Goal: Information Seeking & Learning: Learn about a topic

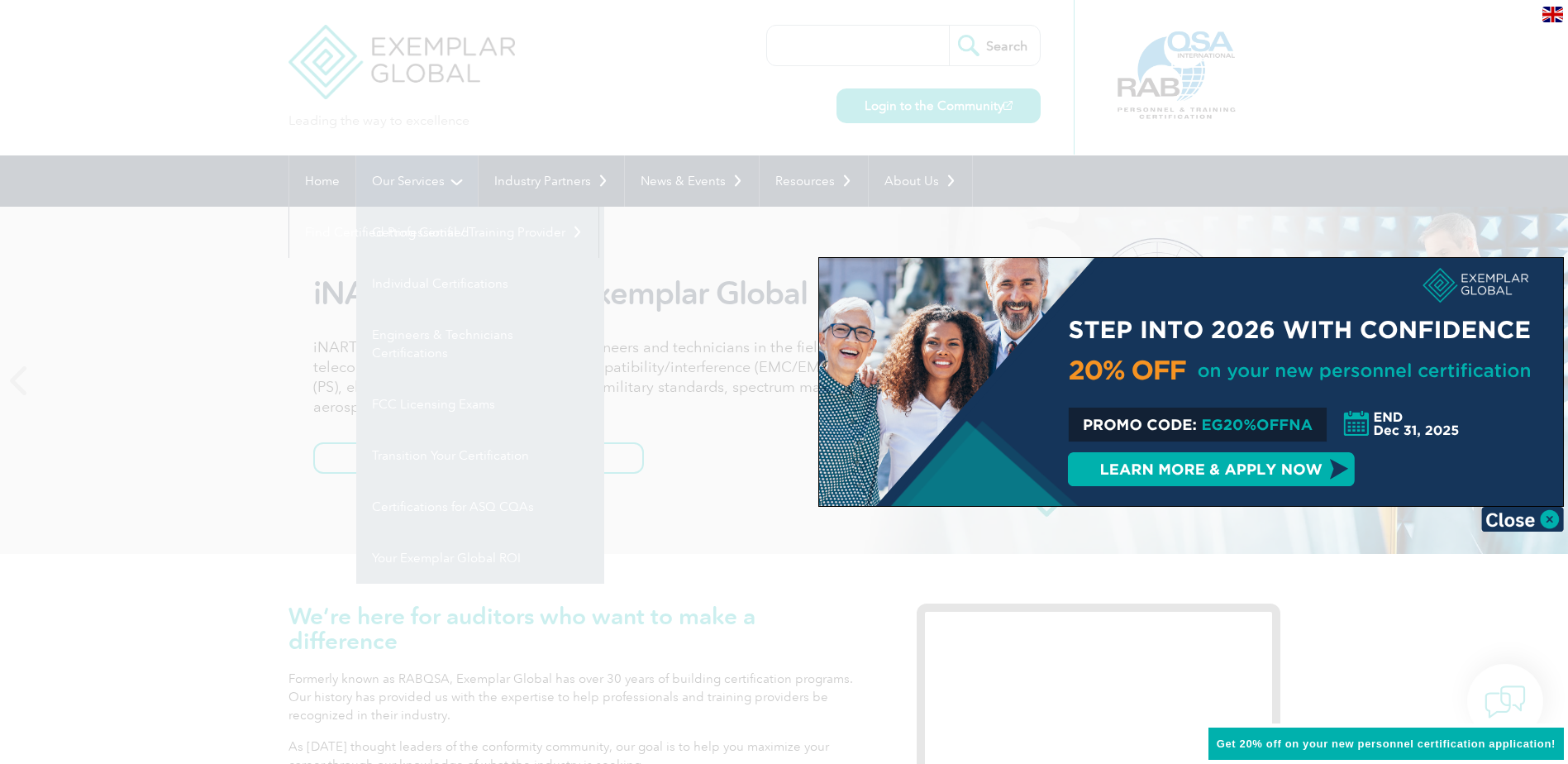
click at [458, 179] on div at bounding box center [784, 382] width 1568 height 764
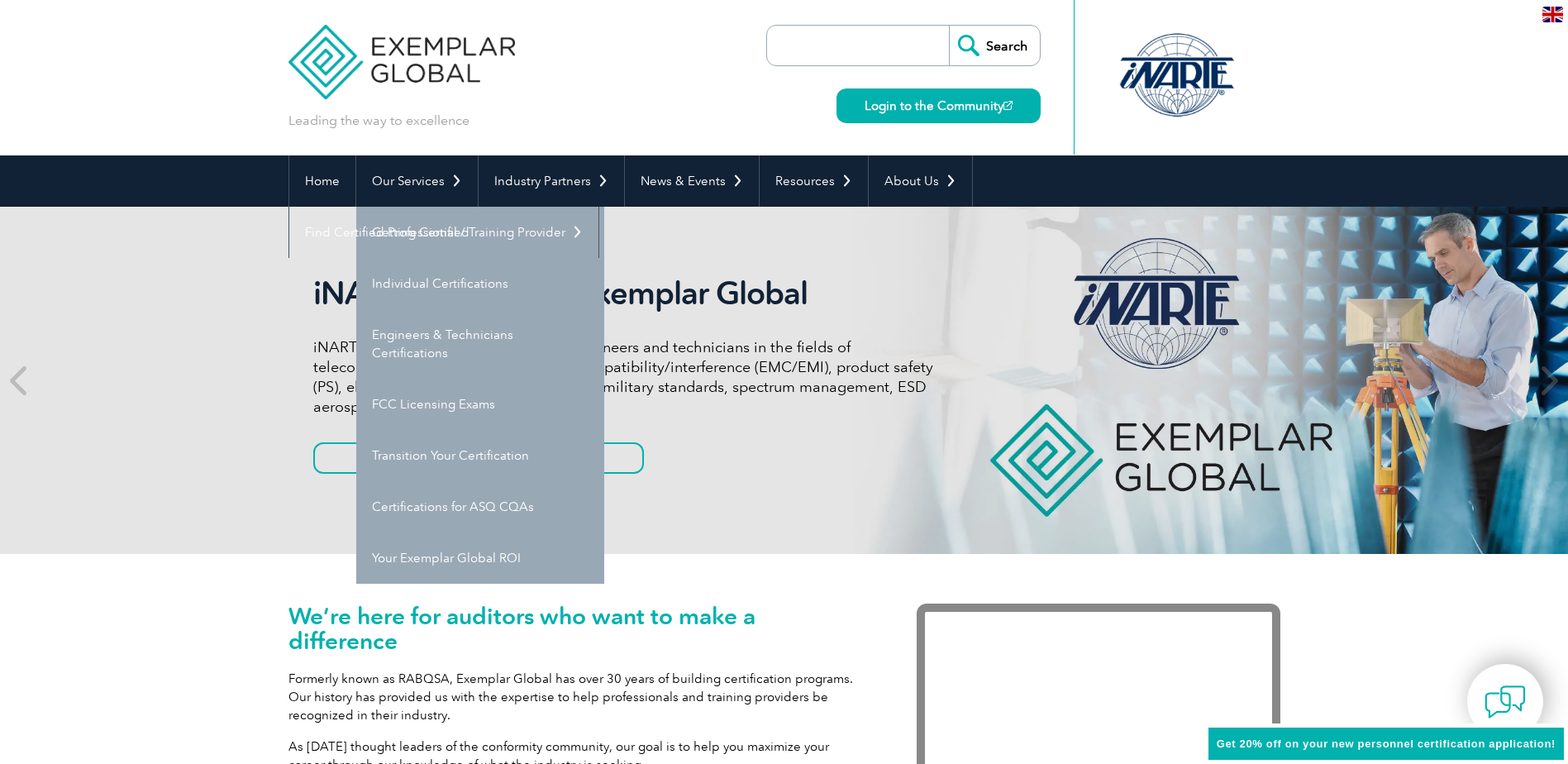
click at [158, 660] on div "We’re here for auditors who want to make a difference Formerly known as RABQSA,…" at bounding box center [784, 730] width 1568 height 354
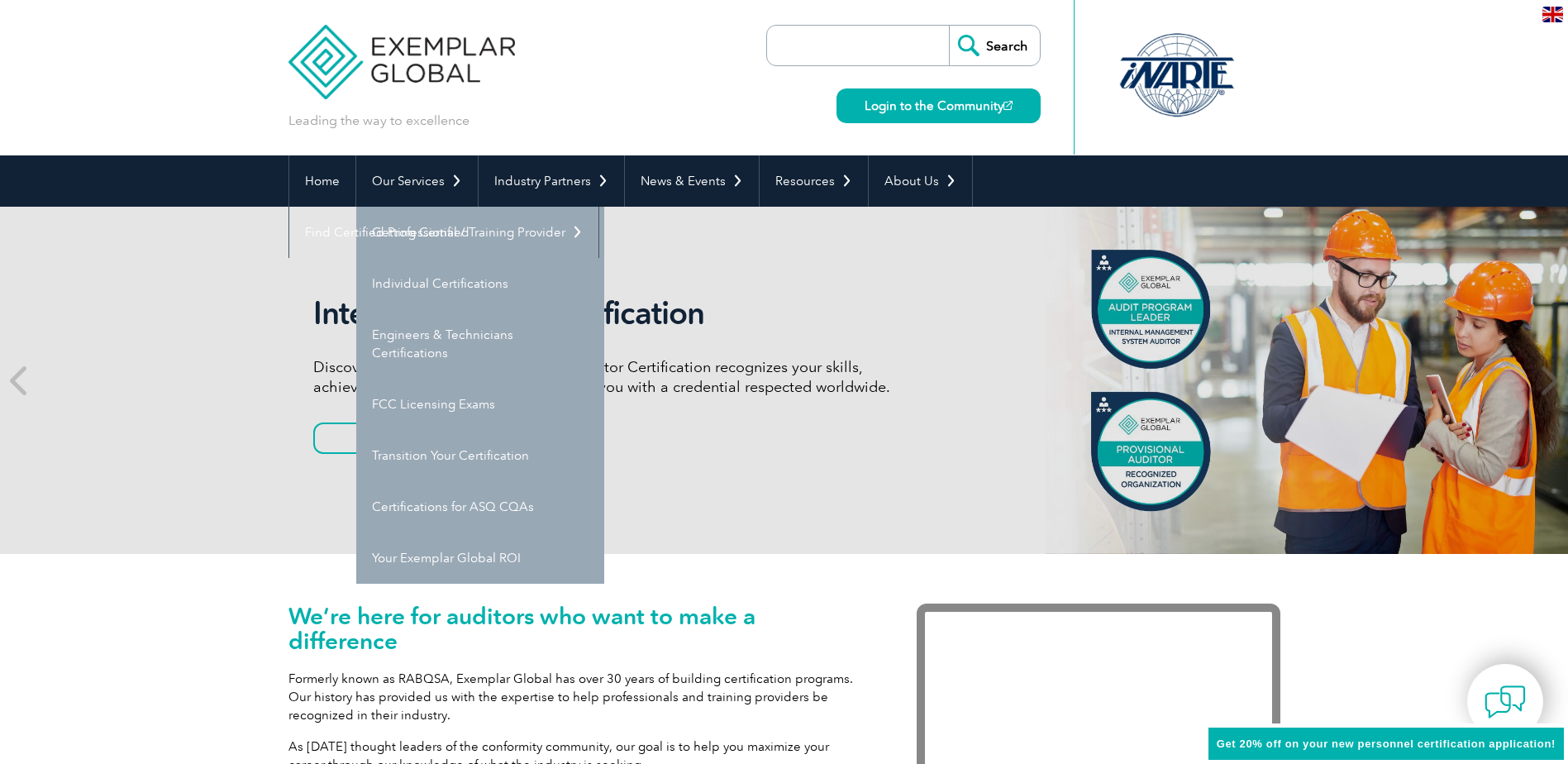
drag, startPoint x: 1319, startPoint y: 59, endPoint x: 1309, endPoint y: 196, distance: 137.4
click at [1320, 59] on header "Leading the way to excellence Search" at bounding box center [784, 78] width 1568 height 155
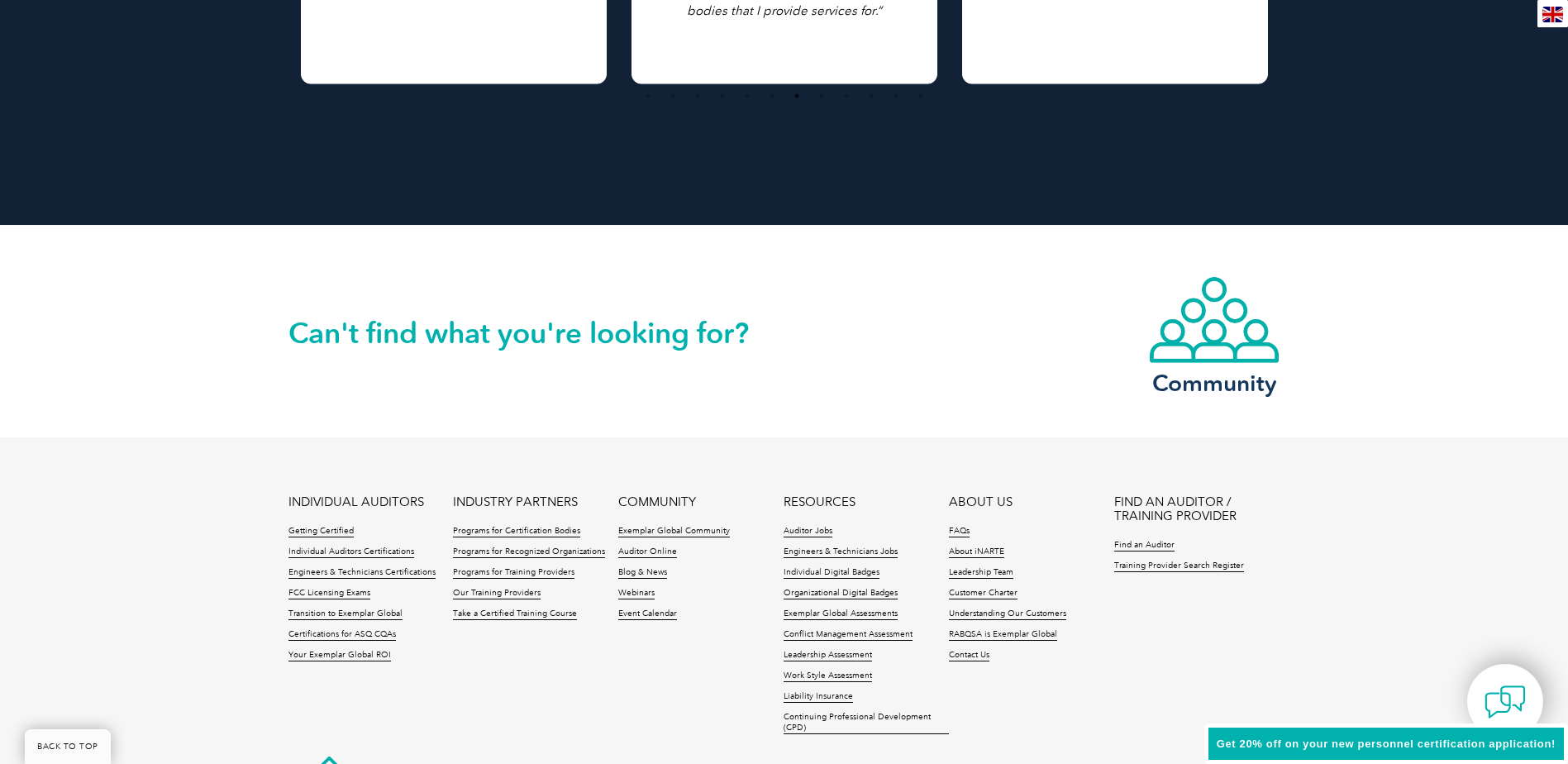
scroll to position [3767, 0]
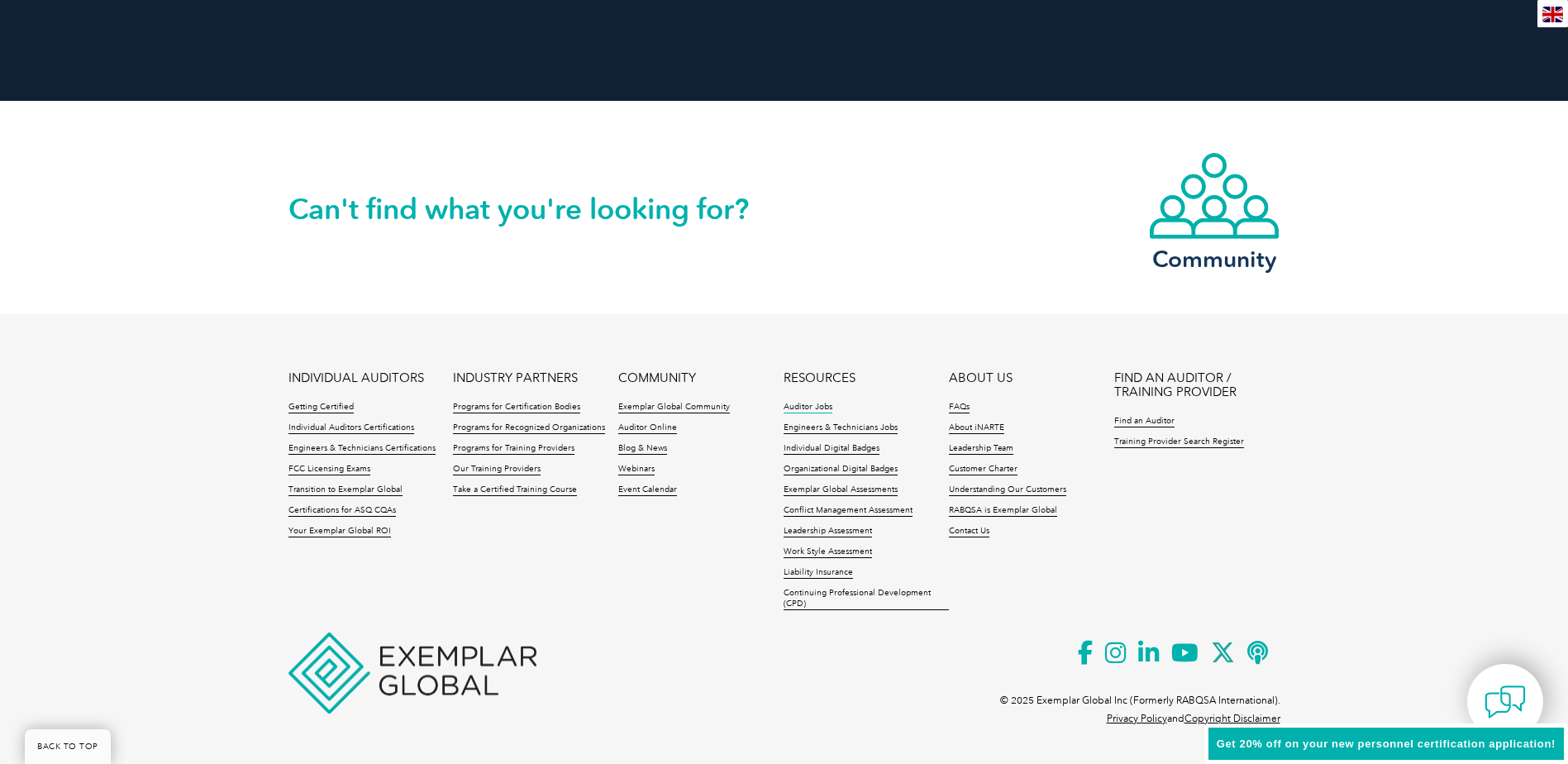
click at [808, 402] on link "Auditor Jobs" at bounding box center [808, 408] width 48 height 12
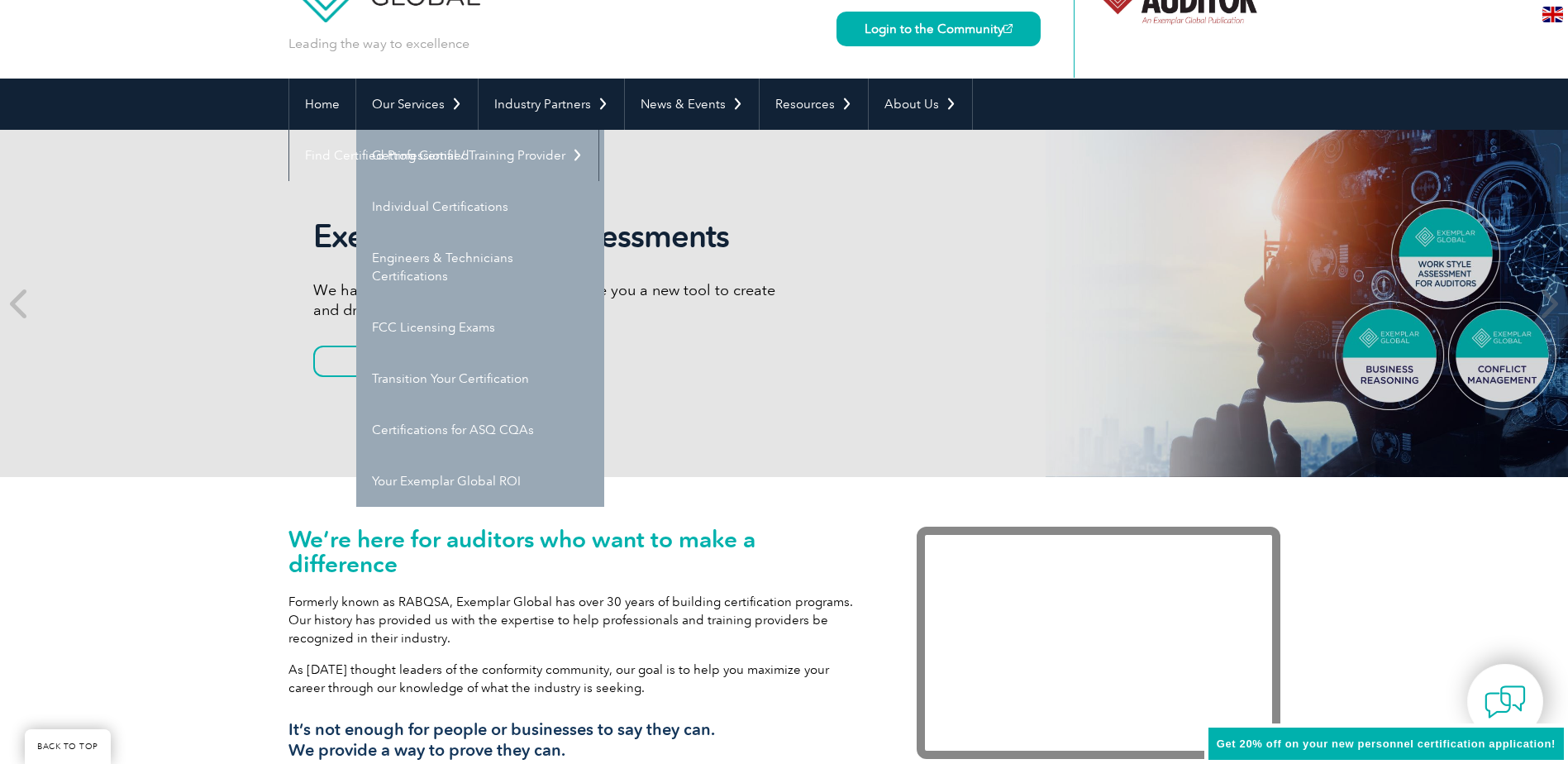
scroll to position [0, 0]
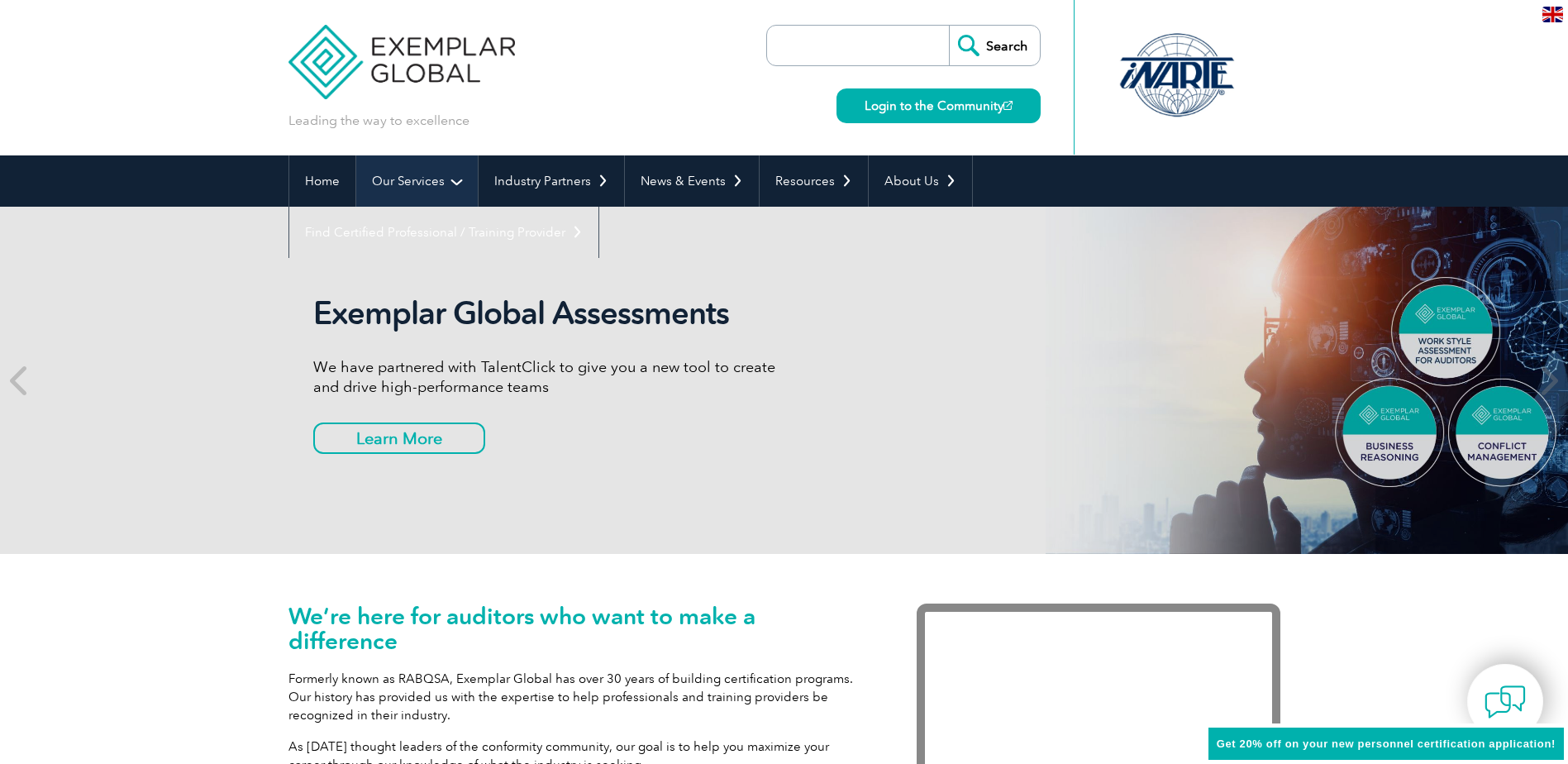
click at [422, 175] on link "Our Services" at bounding box center [417, 180] width 121 height 51
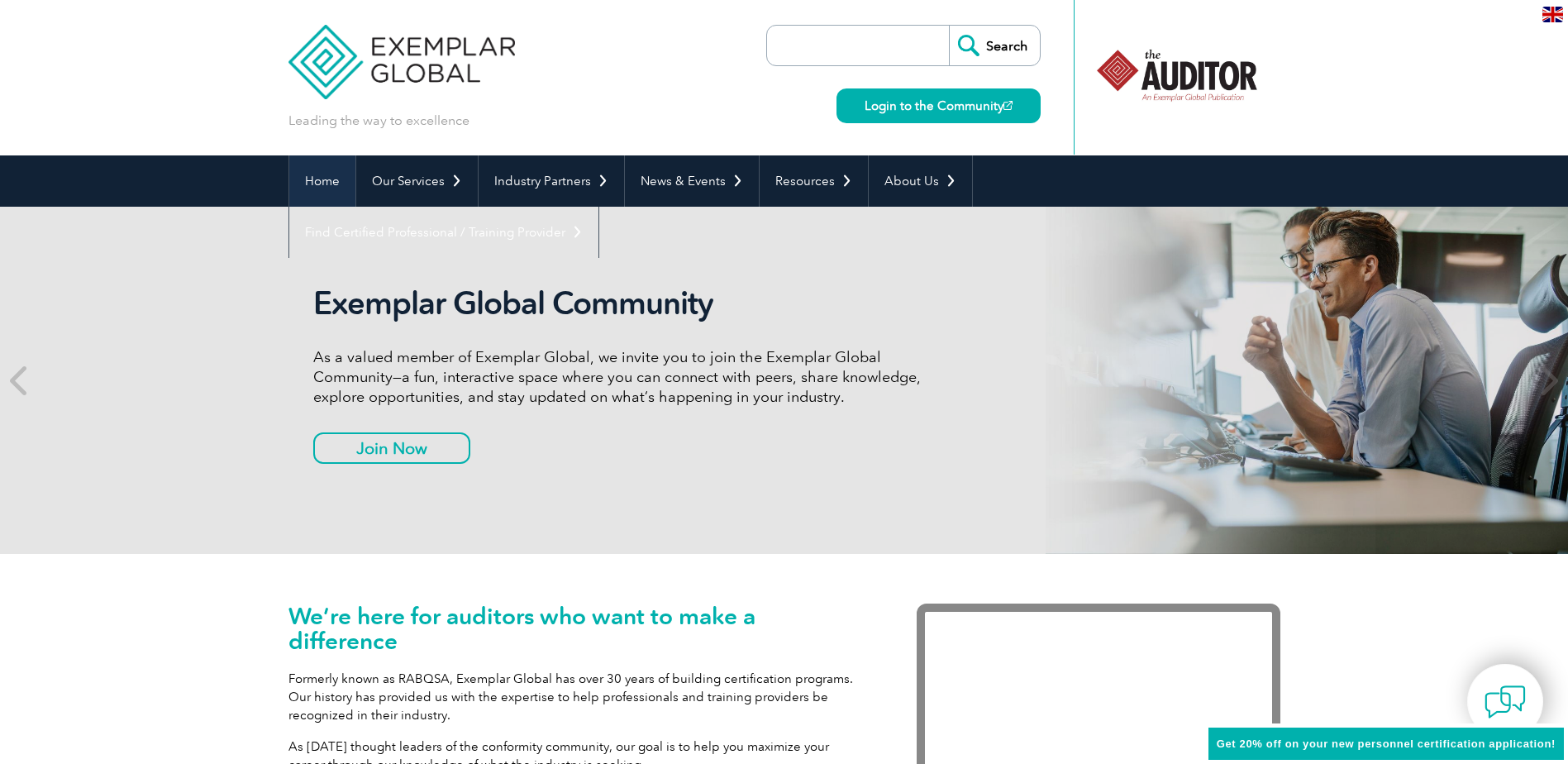
click at [318, 188] on link "Home" at bounding box center [323, 180] width 66 height 51
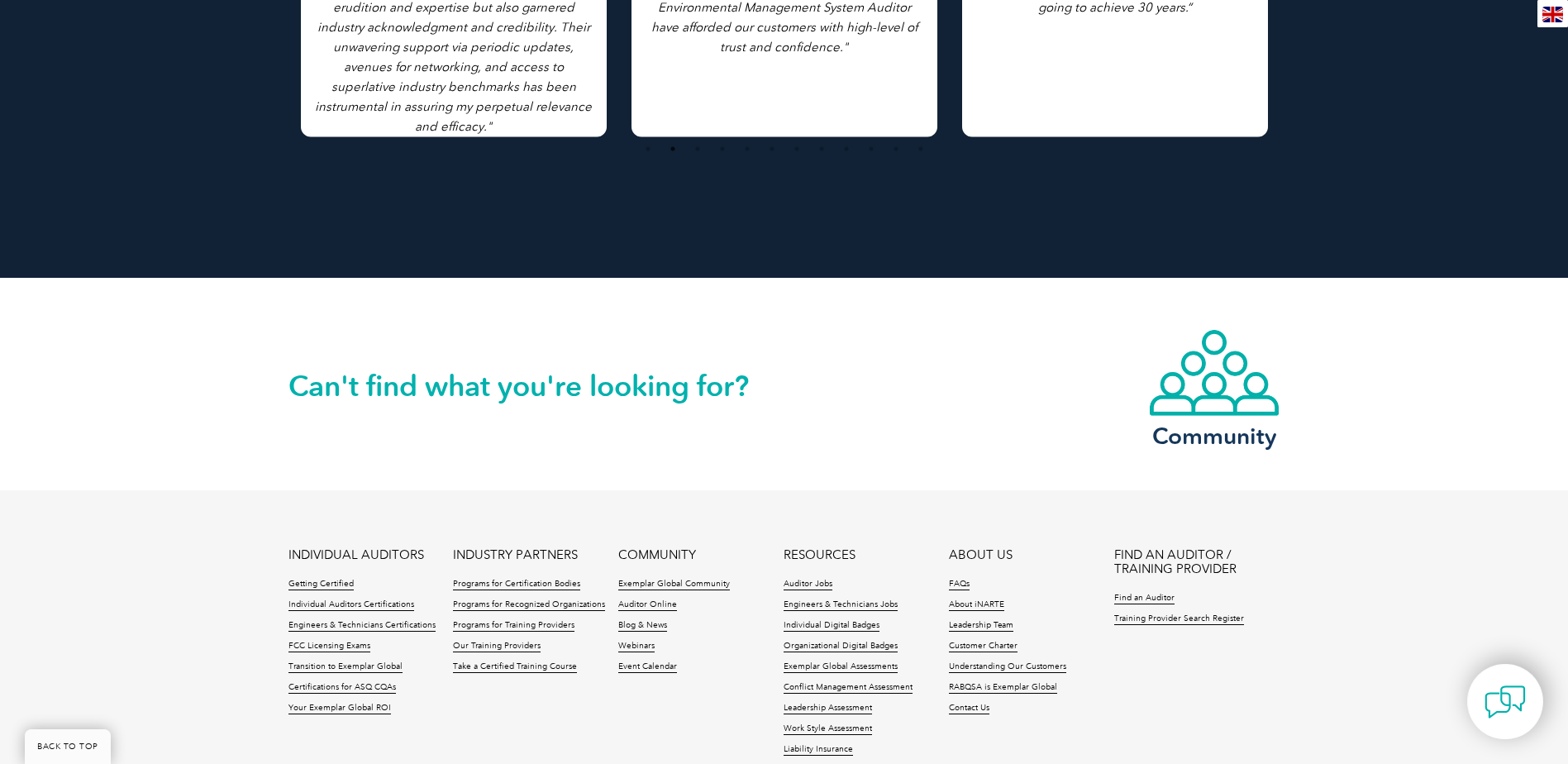
scroll to position [3767, 0]
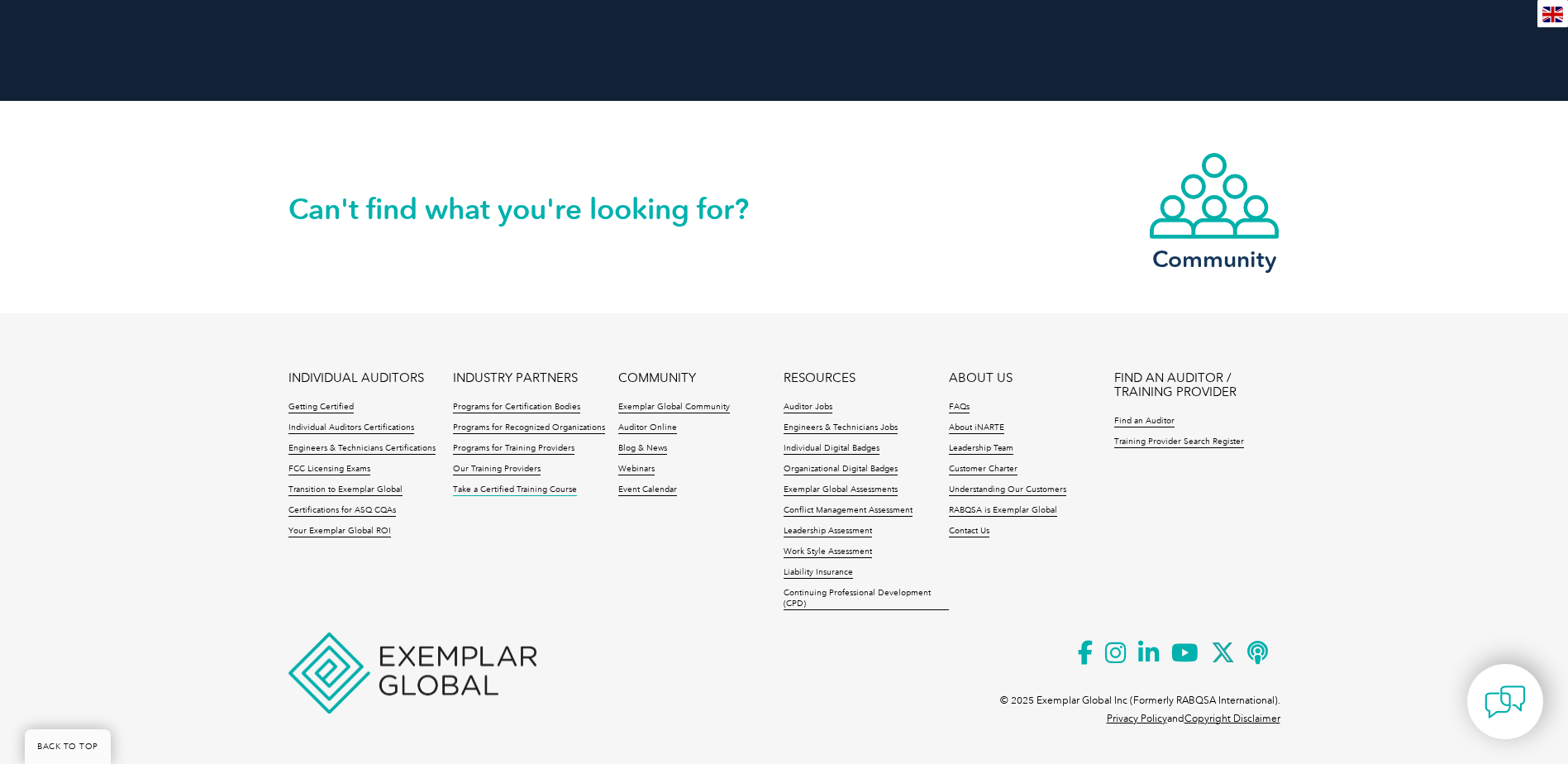
click at [487, 491] on link "Take a Certified Training Course" at bounding box center [515, 491] width 124 height 12
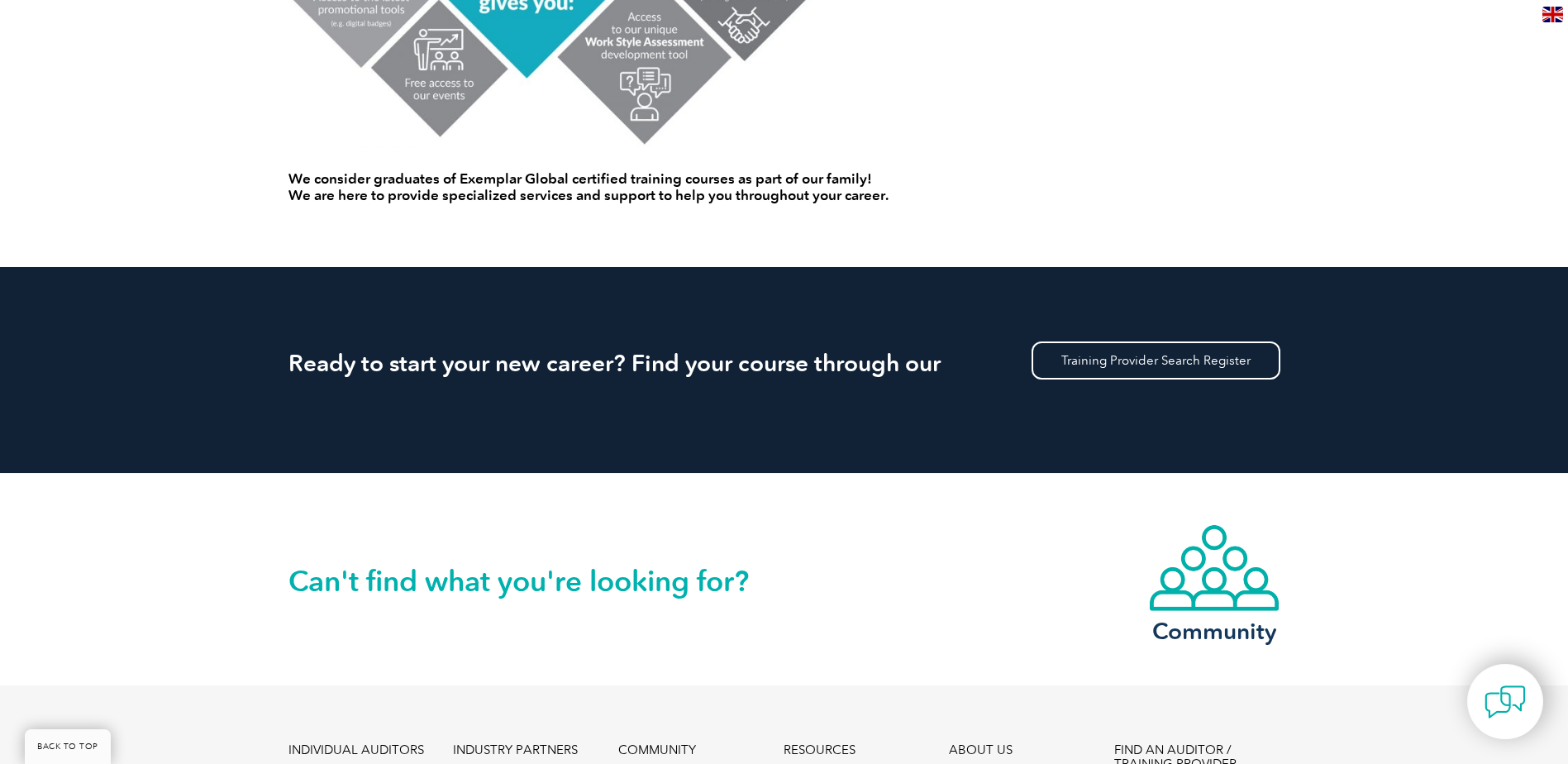
scroll to position [1158, 0]
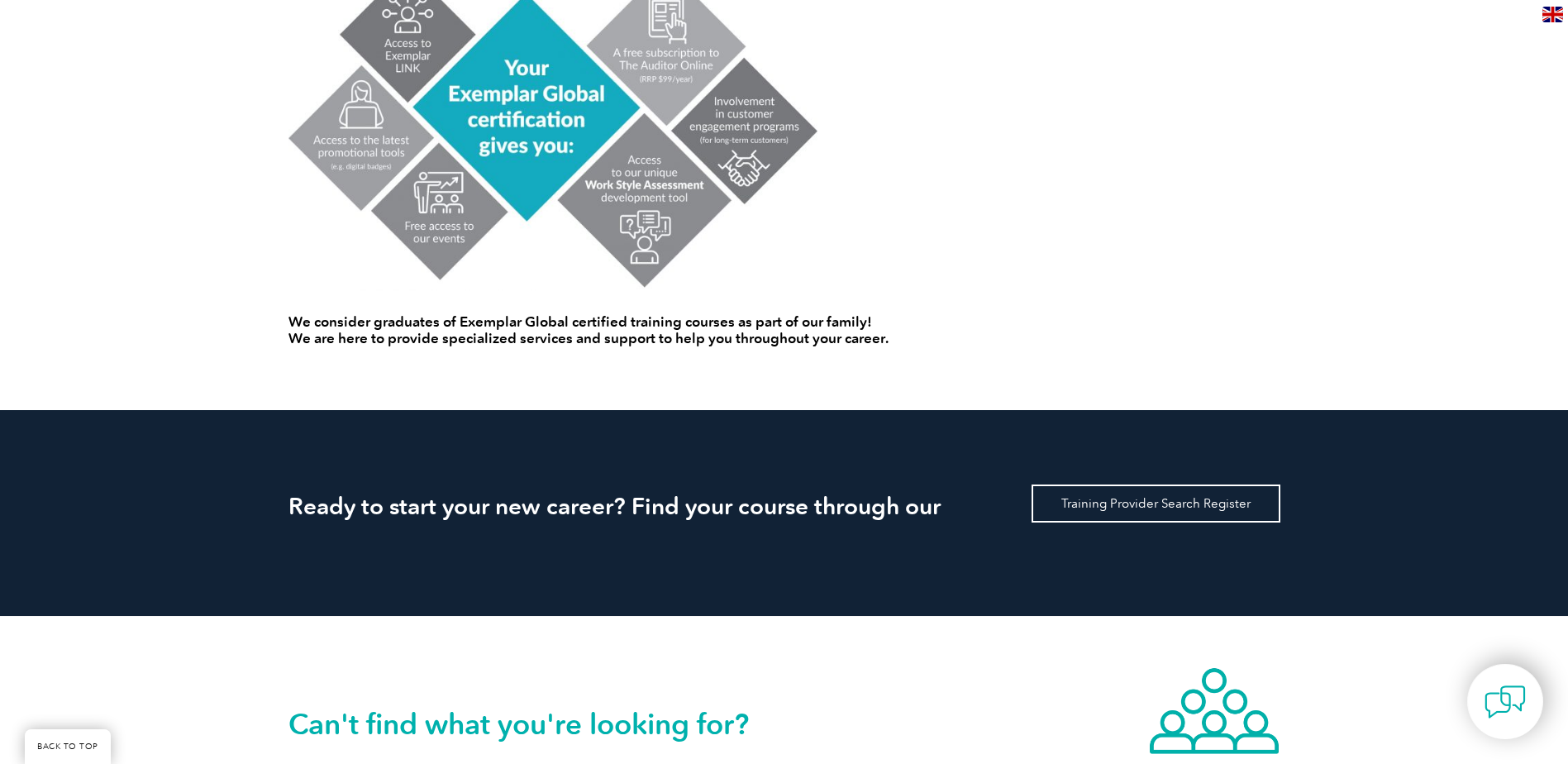
click at [1247, 492] on link "Training Provider Search Register" at bounding box center [1155, 503] width 249 height 38
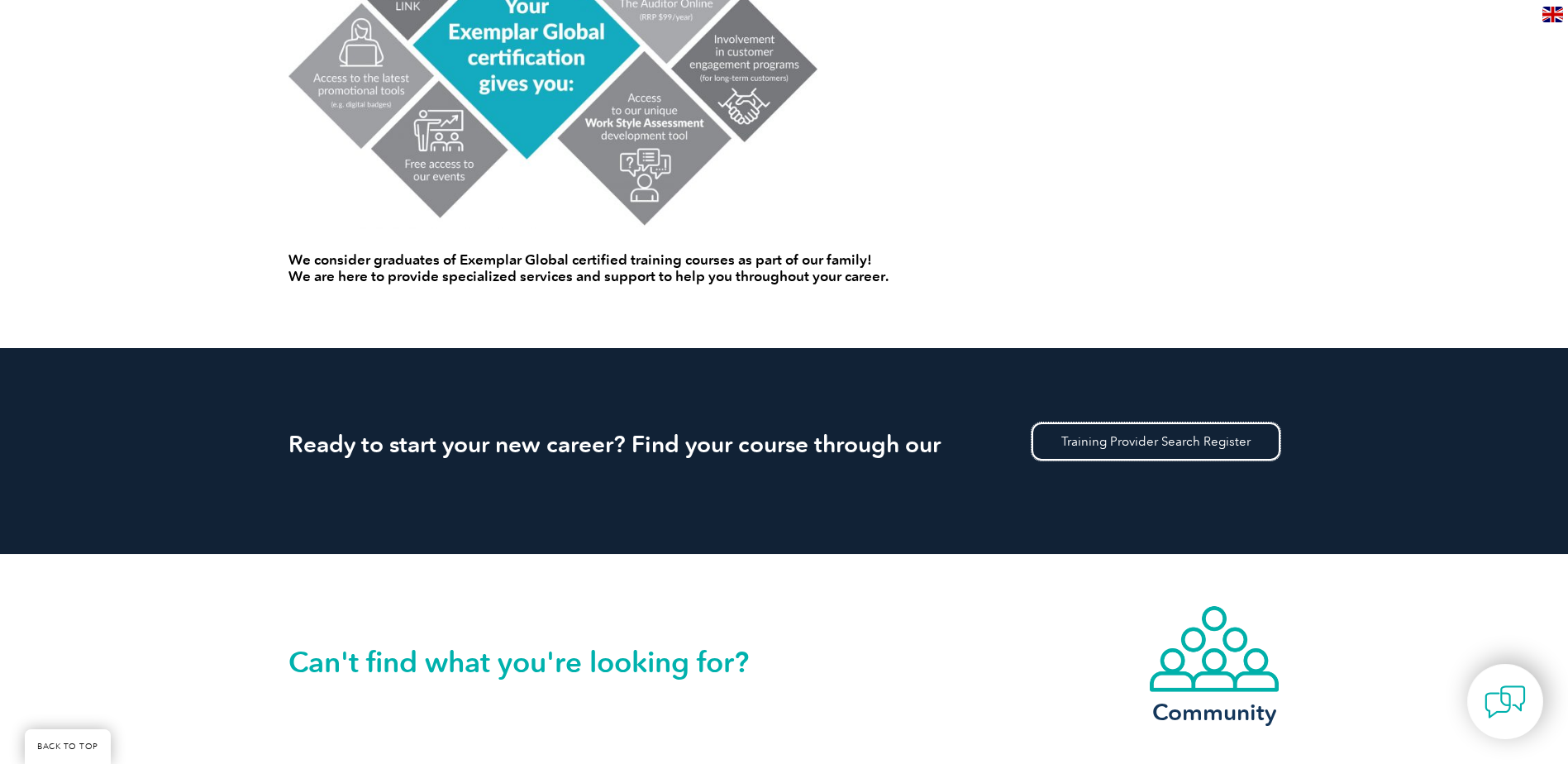
scroll to position [1406, 0]
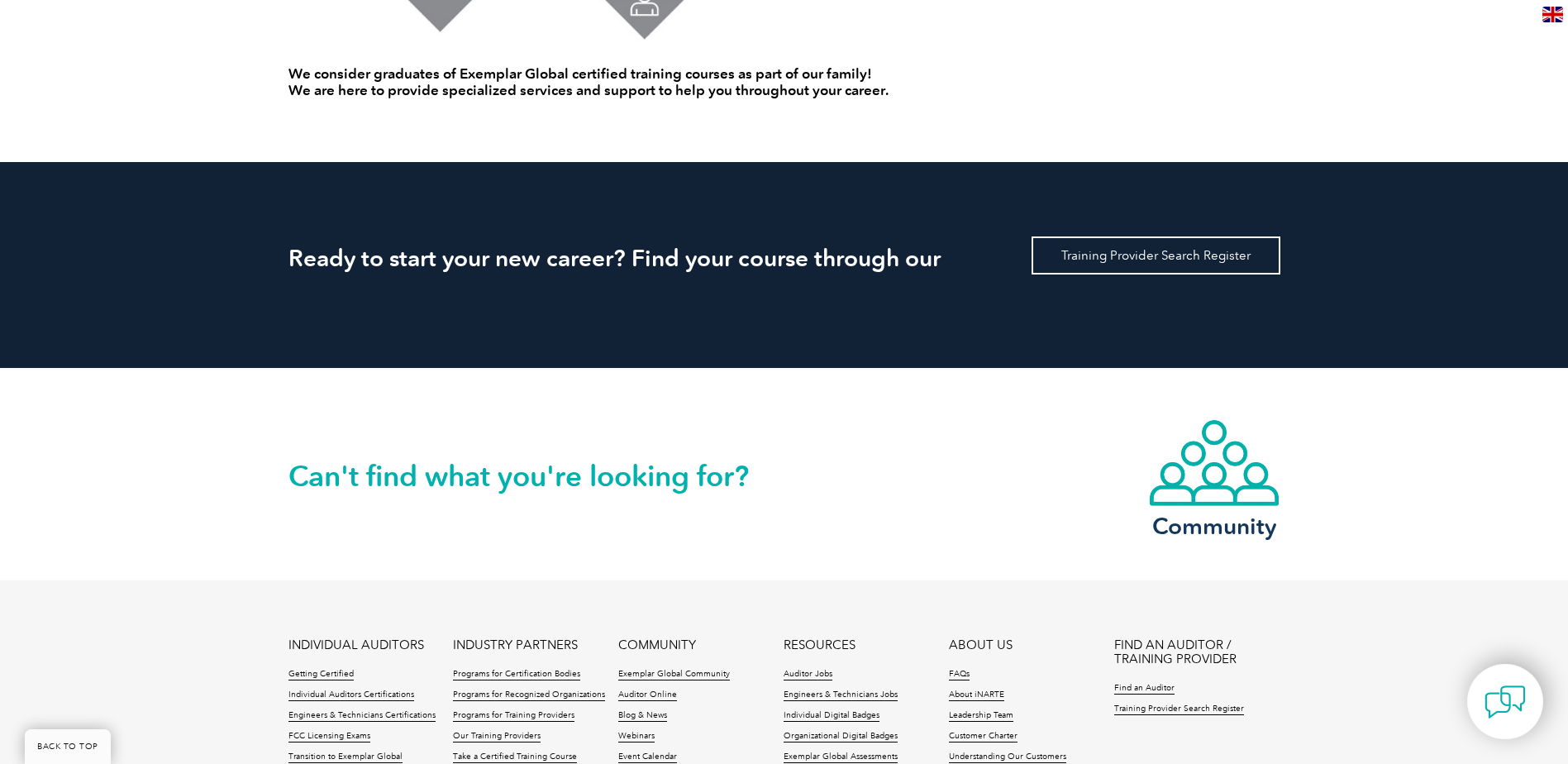
click at [1150, 262] on link "Training Provider Search Register" at bounding box center [1155, 255] width 249 height 38
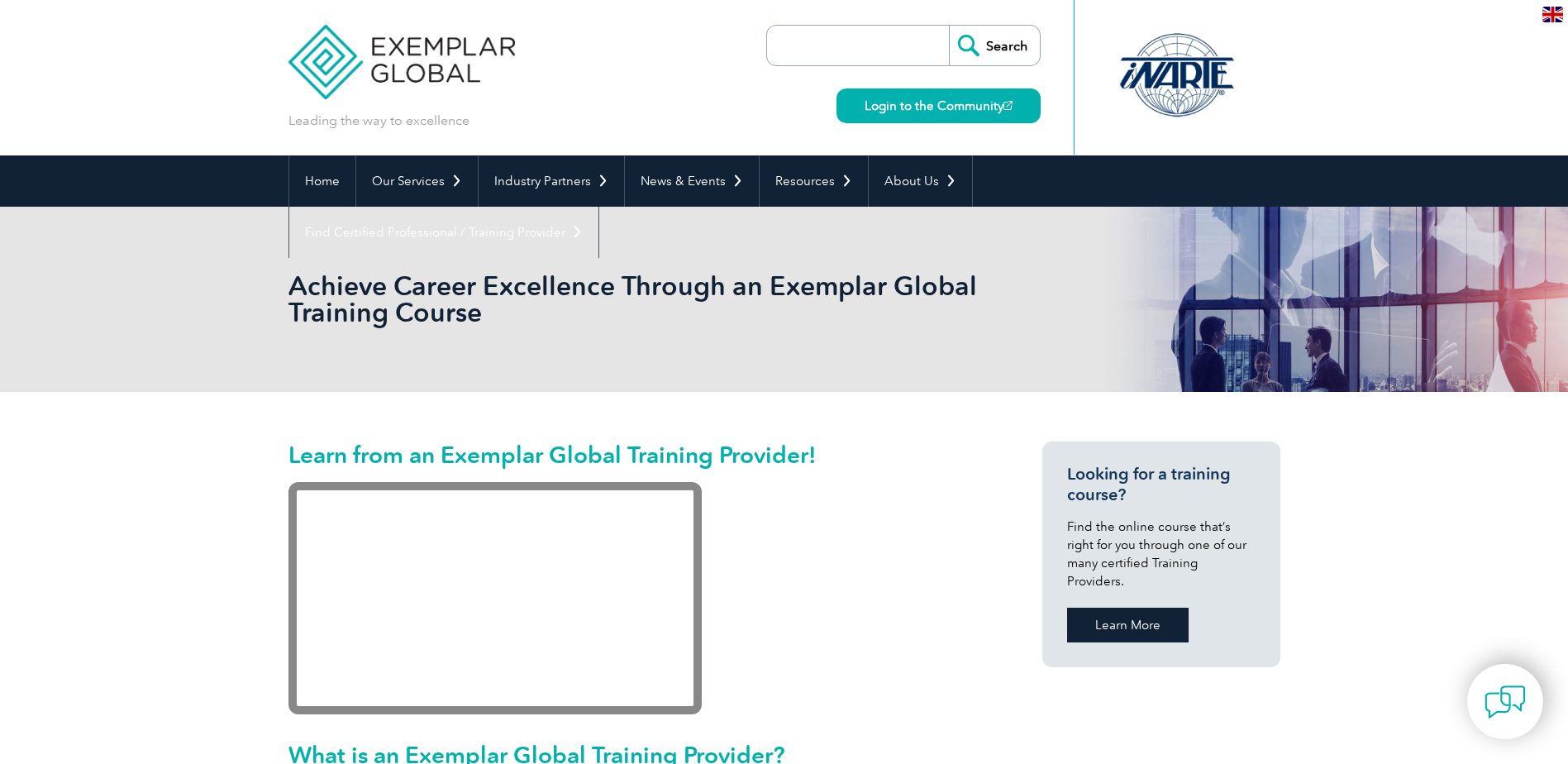
click at [1141, 608] on link "Learn More" at bounding box center [1127, 625] width 121 height 35
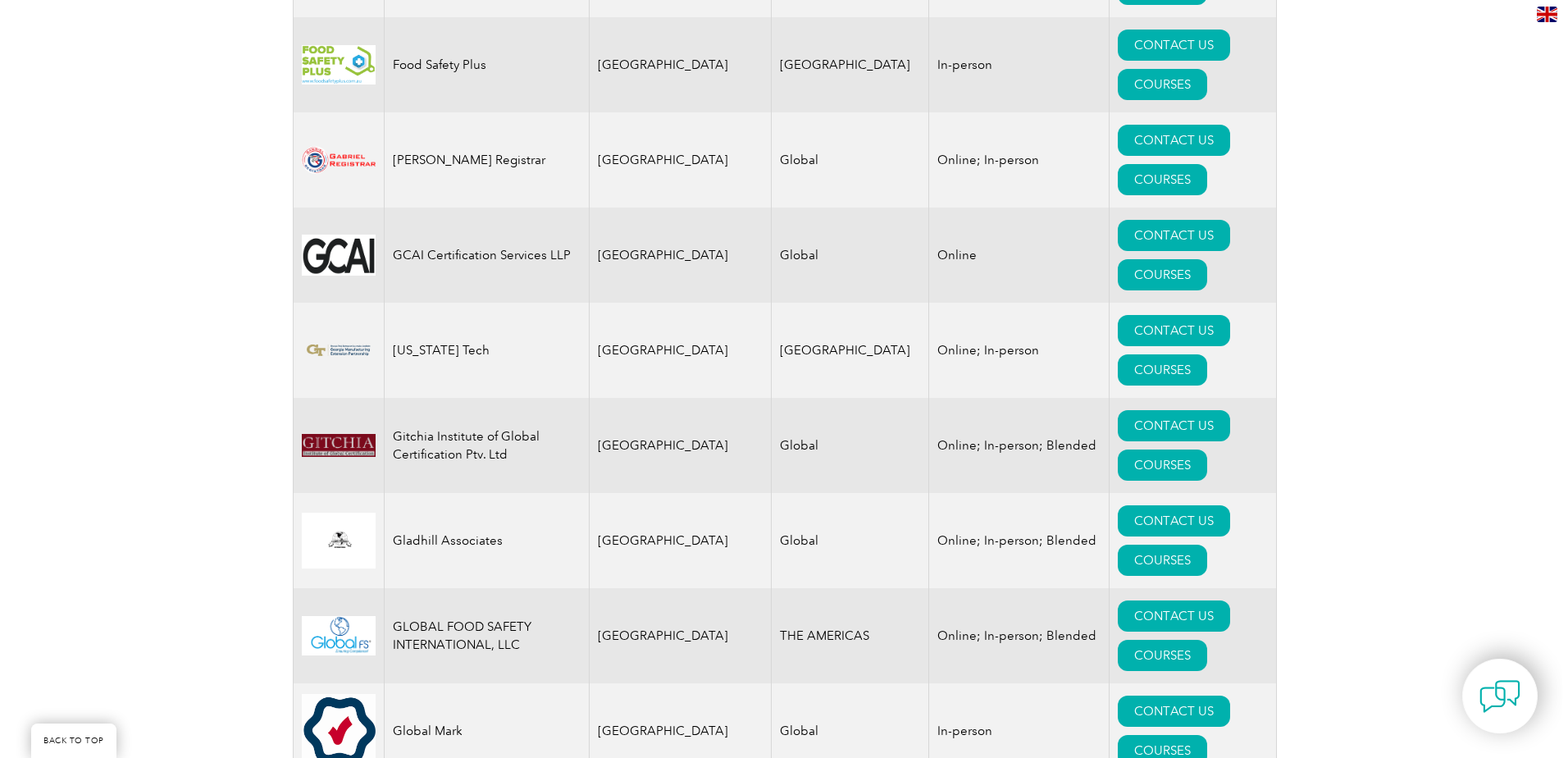
scroll to position [9845, 0]
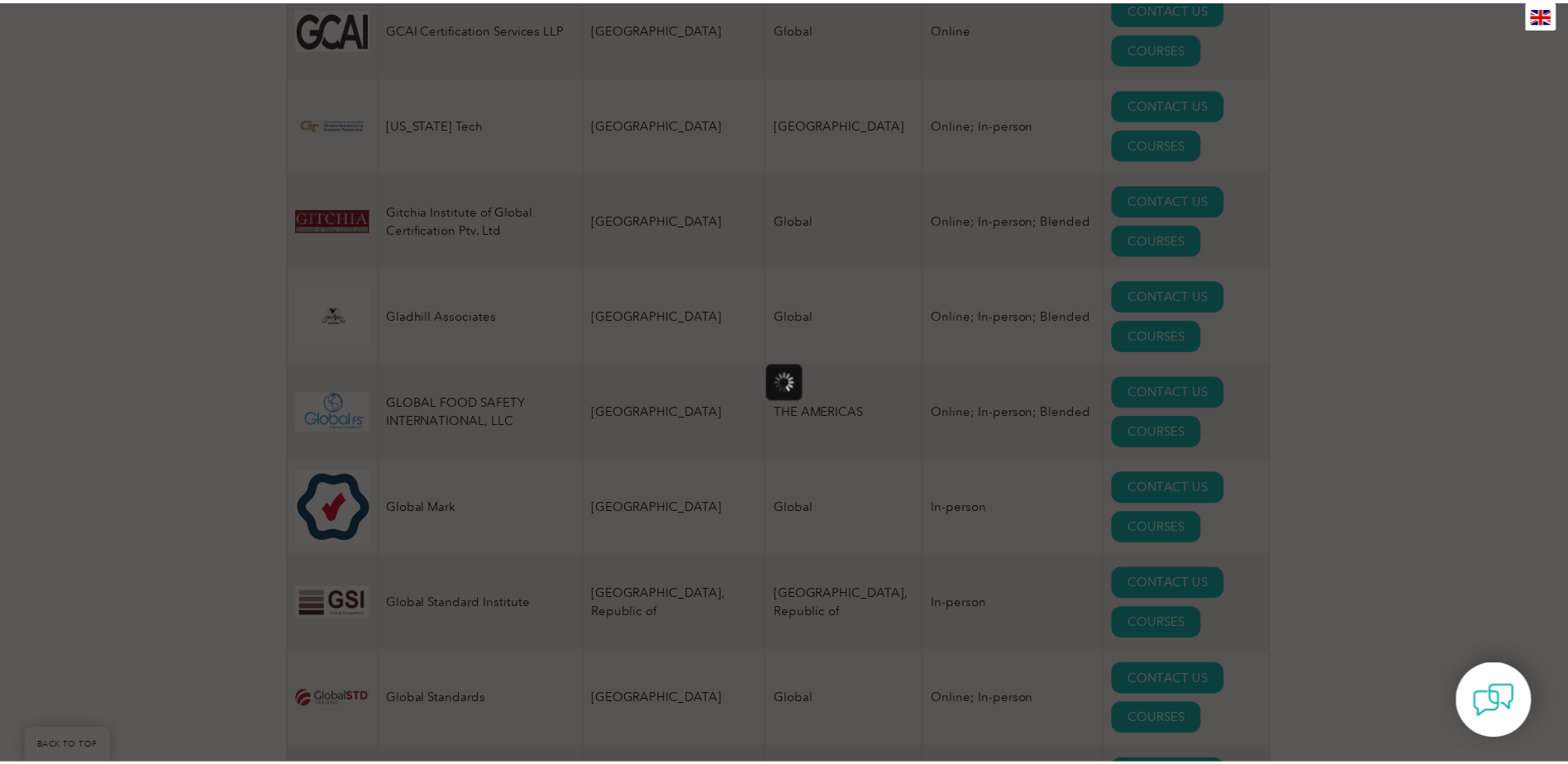
scroll to position [0, 0]
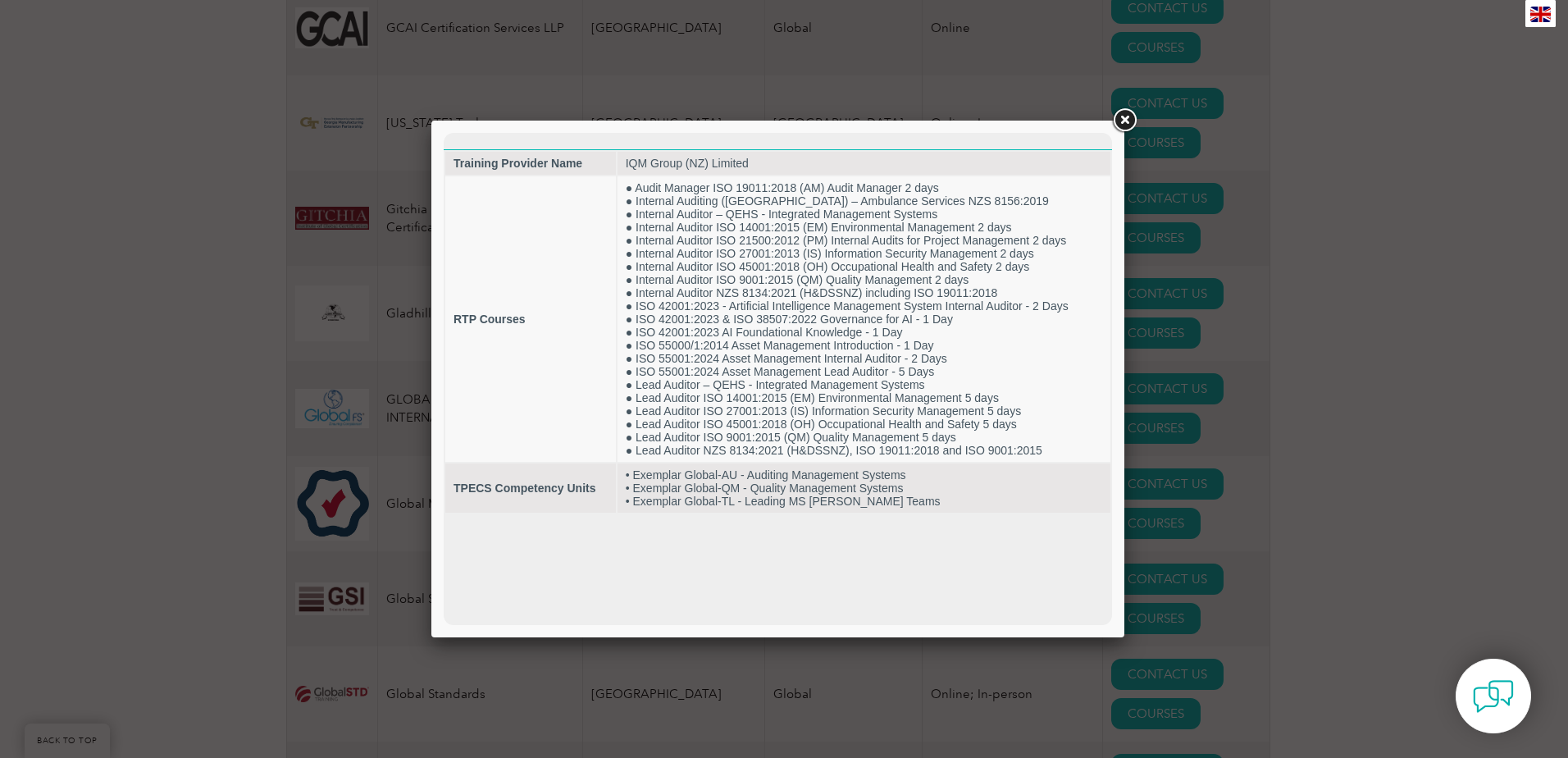
click at [1127, 124] on link at bounding box center [1124, 120] width 30 height 30
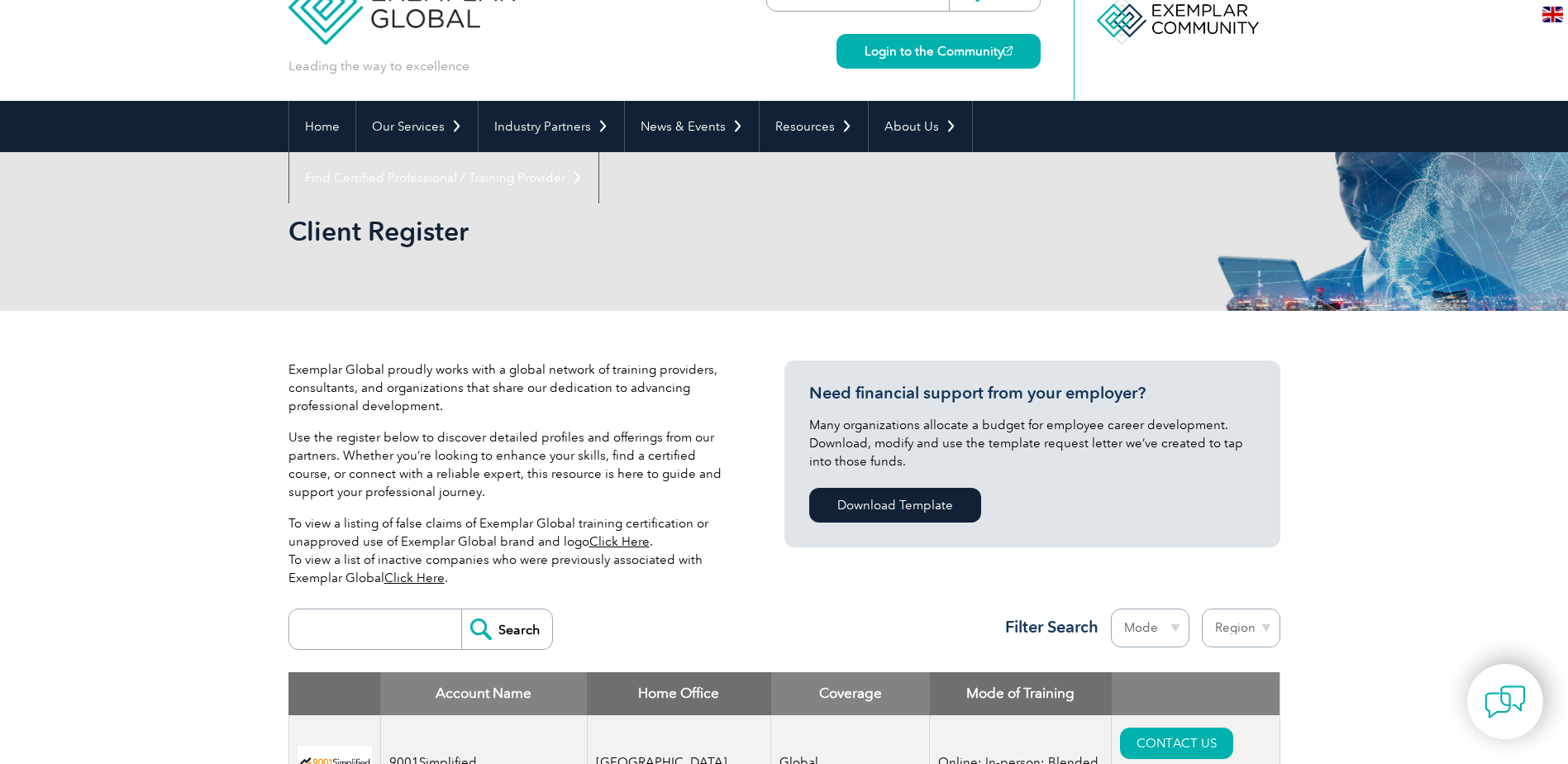
scroll to position [82, 0]
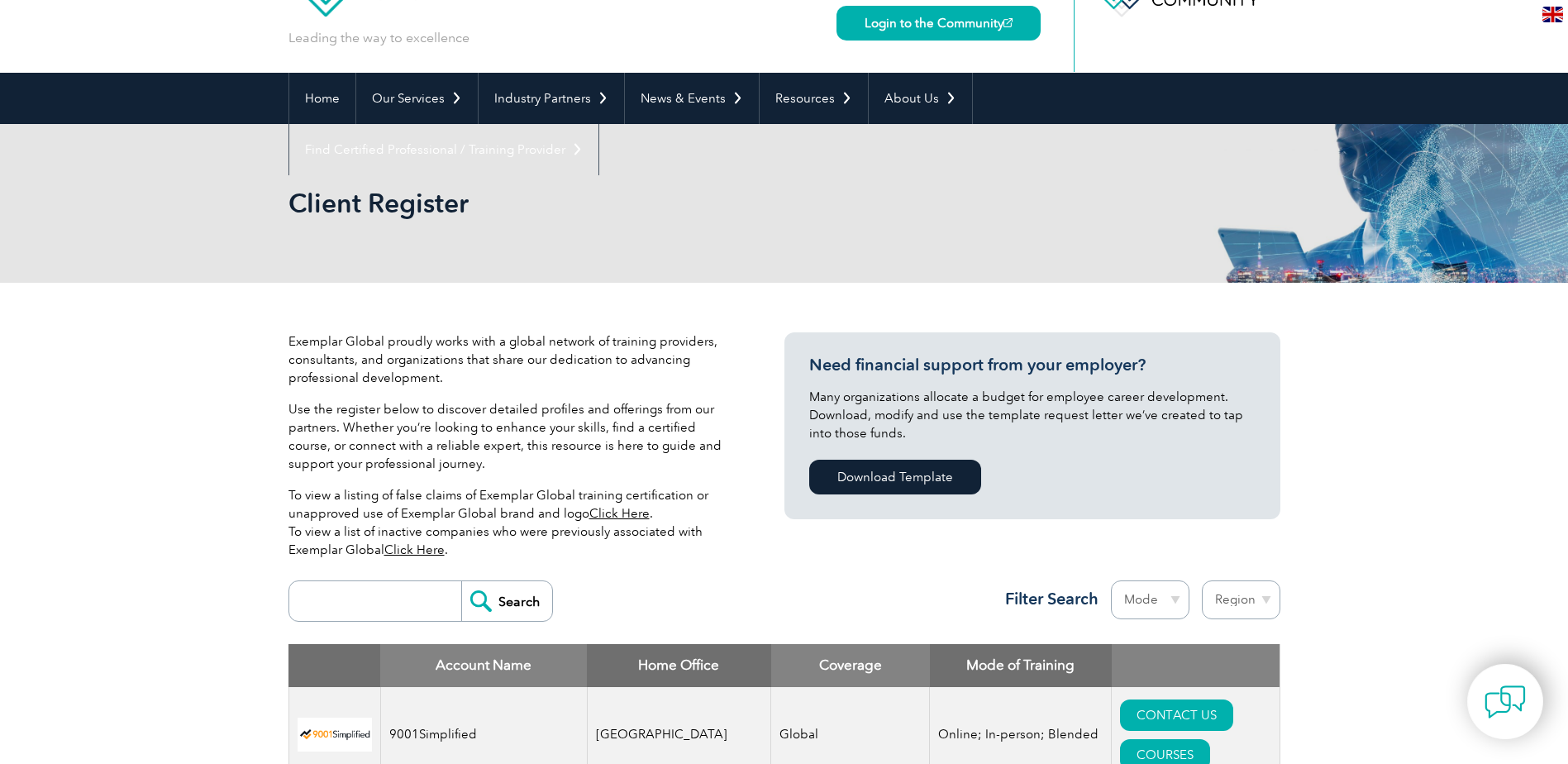
click at [318, 598] on input "search" at bounding box center [379, 601] width 164 height 40
type input "[GEOGRAPHIC_DATA]"
drag, startPoint x: 507, startPoint y: 585, endPoint x: 525, endPoint y: 589, distance: 18.4
click at [509, 585] on input "Search" at bounding box center [507, 601] width 91 height 40
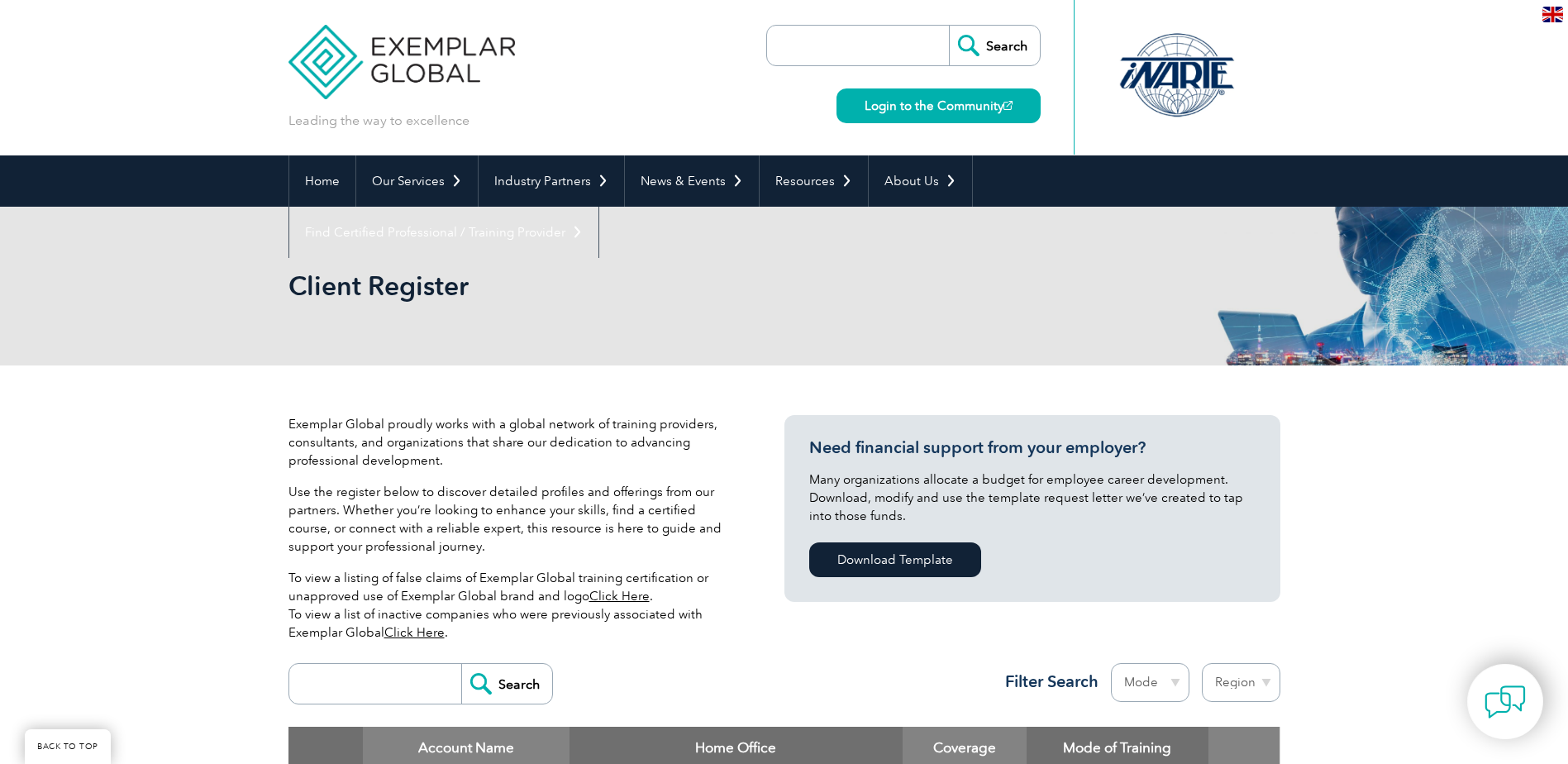
scroll to position [248, 0]
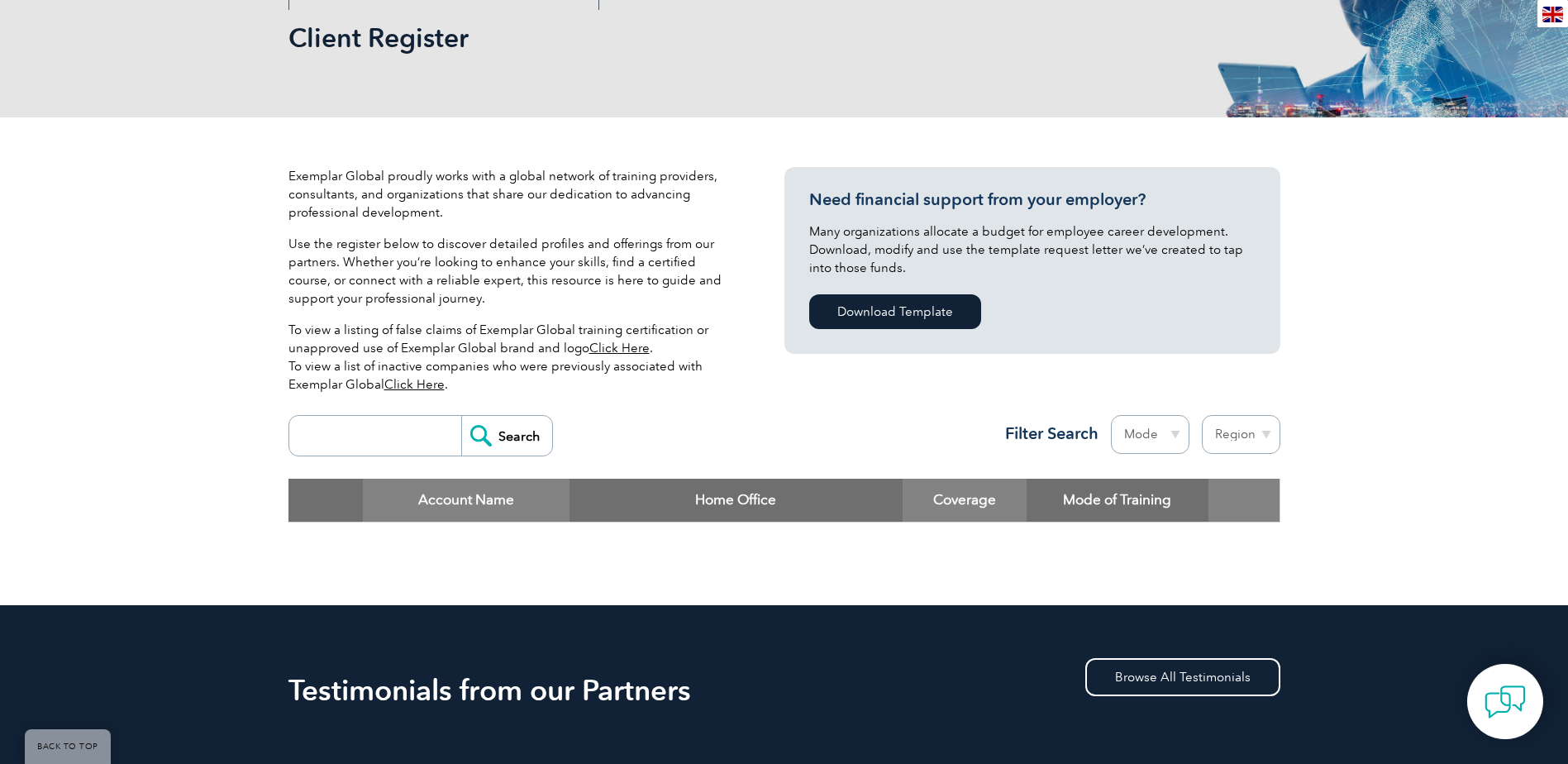
click at [408, 441] on input "search" at bounding box center [379, 435] width 164 height 40
click at [493, 431] on input "Search" at bounding box center [507, 435] width 91 height 40
click at [496, 435] on input "Search" at bounding box center [507, 435] width 91 height 40
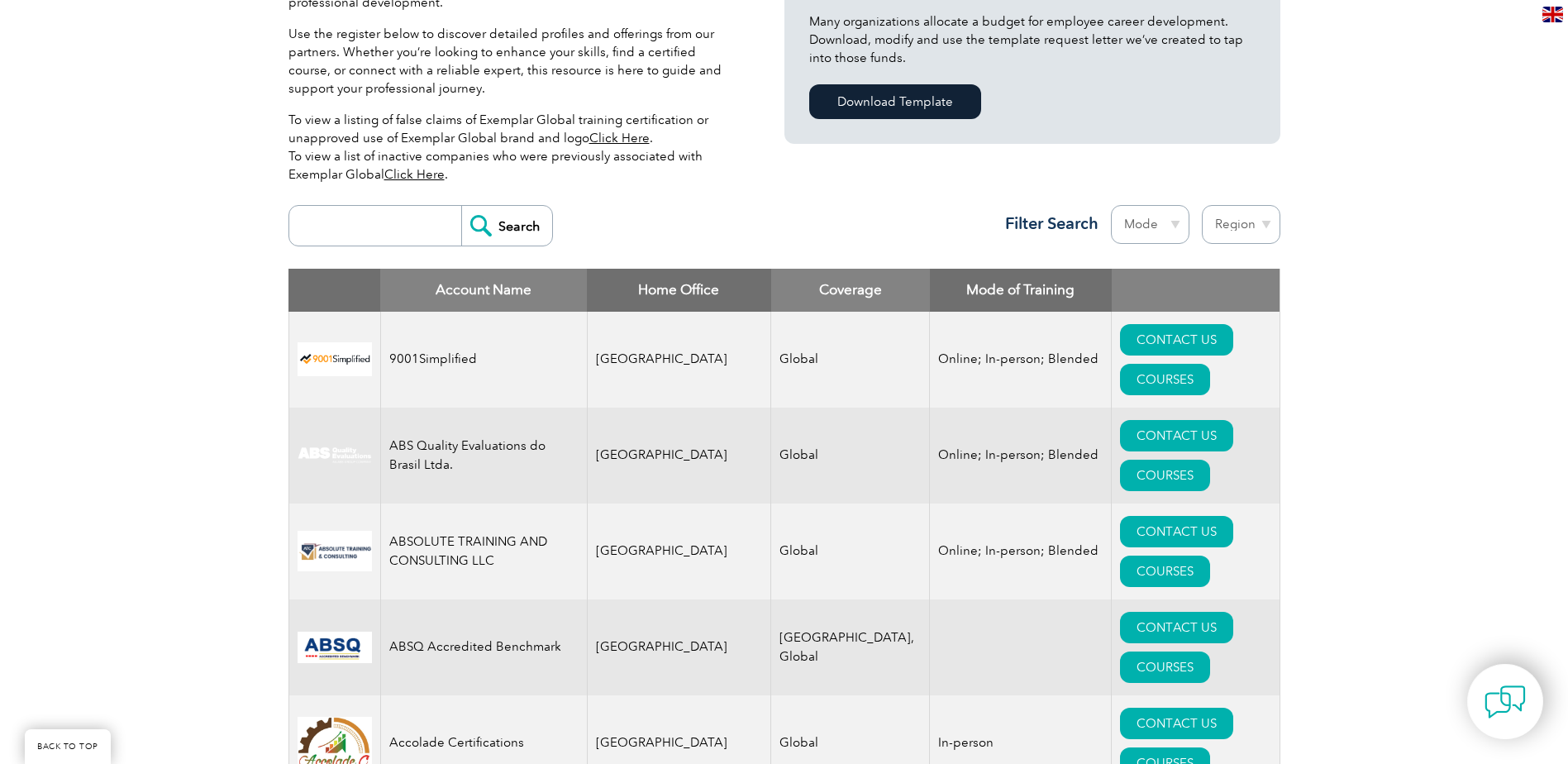
scroll to position [496, 0]
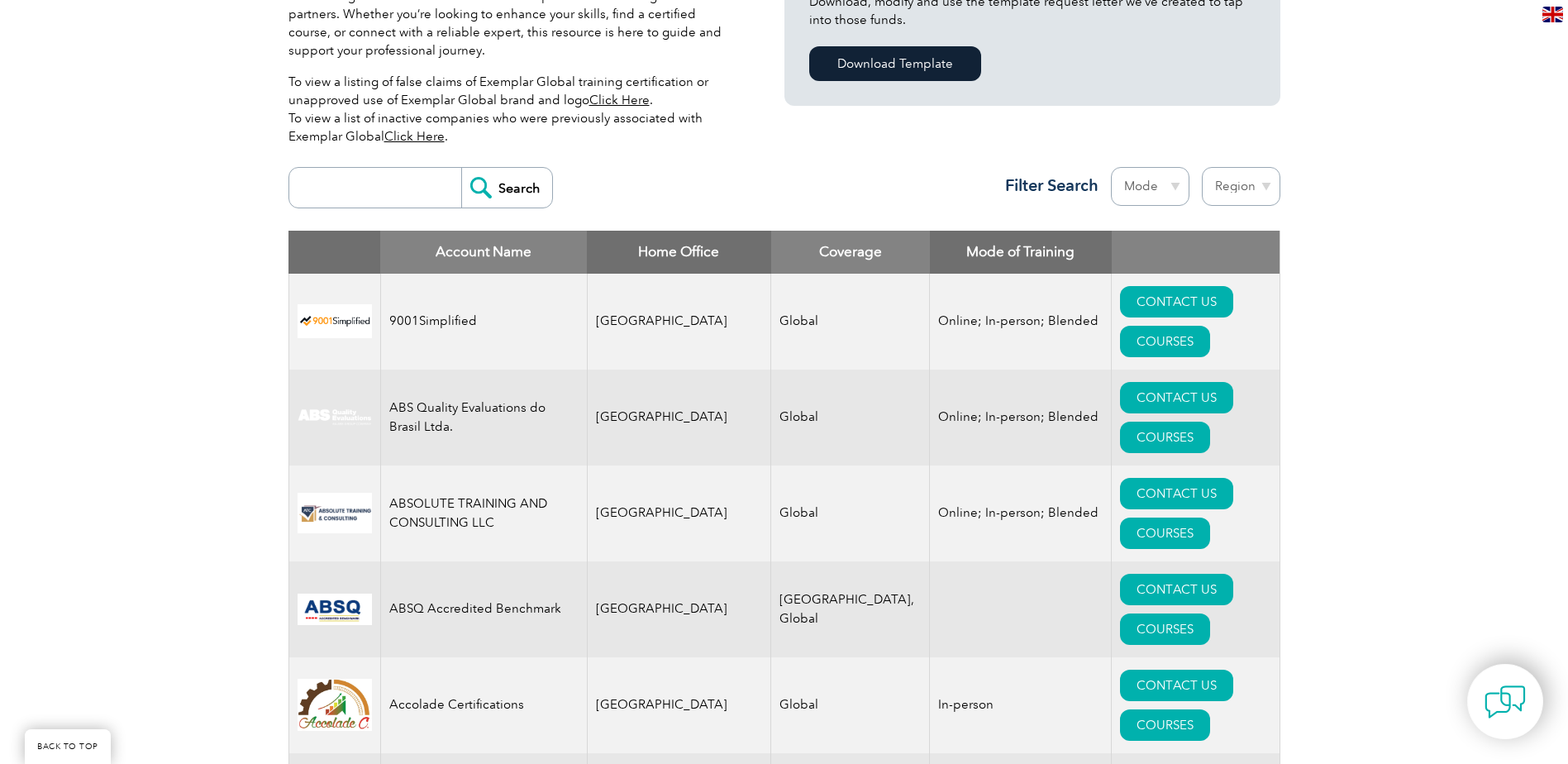
click at [683, 266] on th "Home Office" at bounding box center [679, 252] width 184 height 43
drag, startPoint x: 1166, startPoint y: 175, endPoint x: 1234, endPoint y: 184, distance: 68.6
click at [1171, 175] on select "Mode Online In-person Blended" at bounding box center [1149, 186] width 78 height 39
click at [1261, 189] on select "Region [GEOGRAPHIC_DATA] [GEOGRAPHIC_DATA] [GEOGRAPHIC_DATA] [GEOGRAPHIC_DATA] …" at bounding box center [1240, 186] width 78 height 39
select select "[GEOGRAPHIC_DATA]"
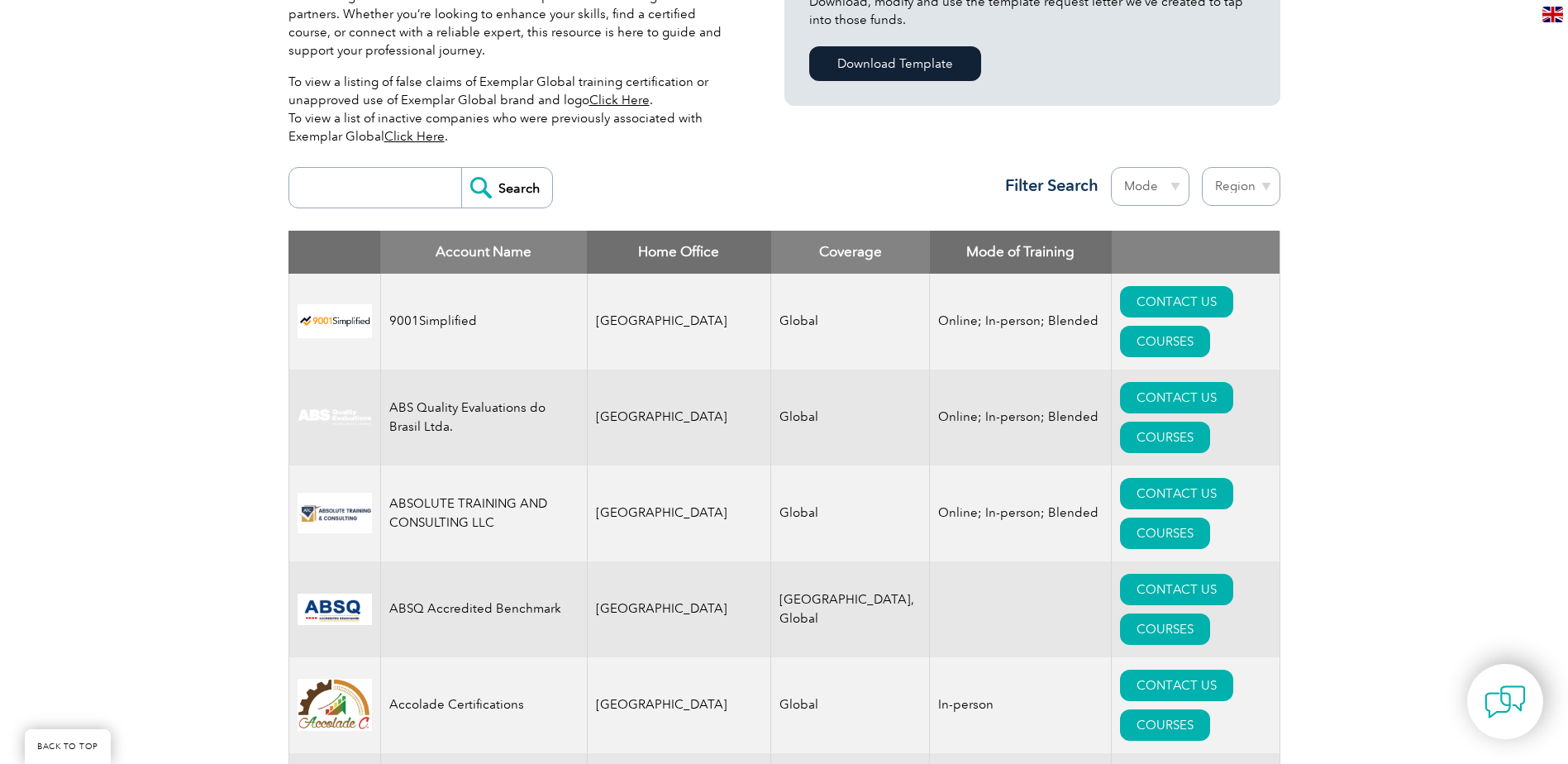
click at [1202, 167] on select "Region Australia Bahrain Bangladesh Brazil Canada Colombia Dominican Republic E…" at bounding box center [1240, 186] width 78 height 39
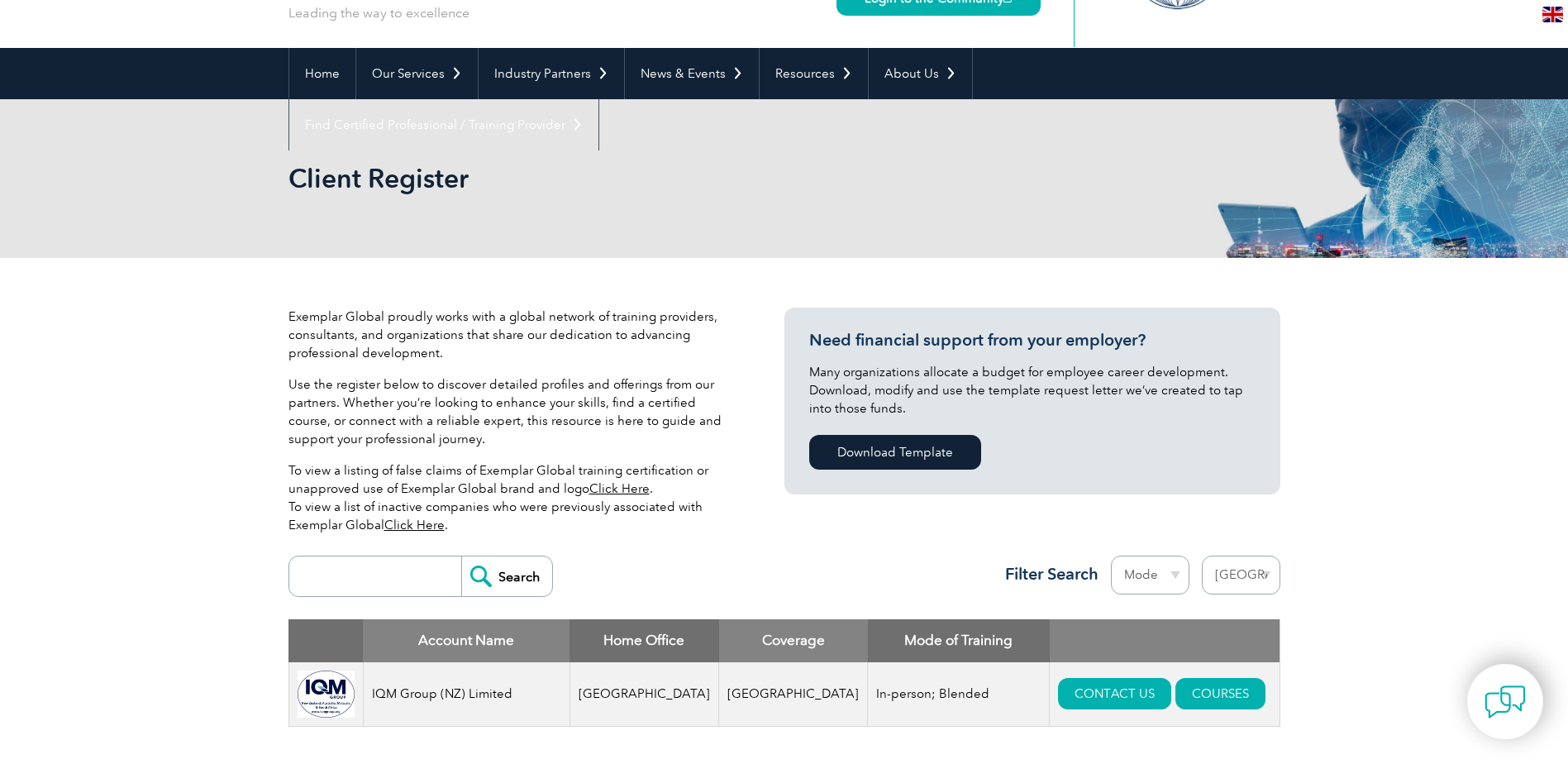
scroll to position [413, 0]
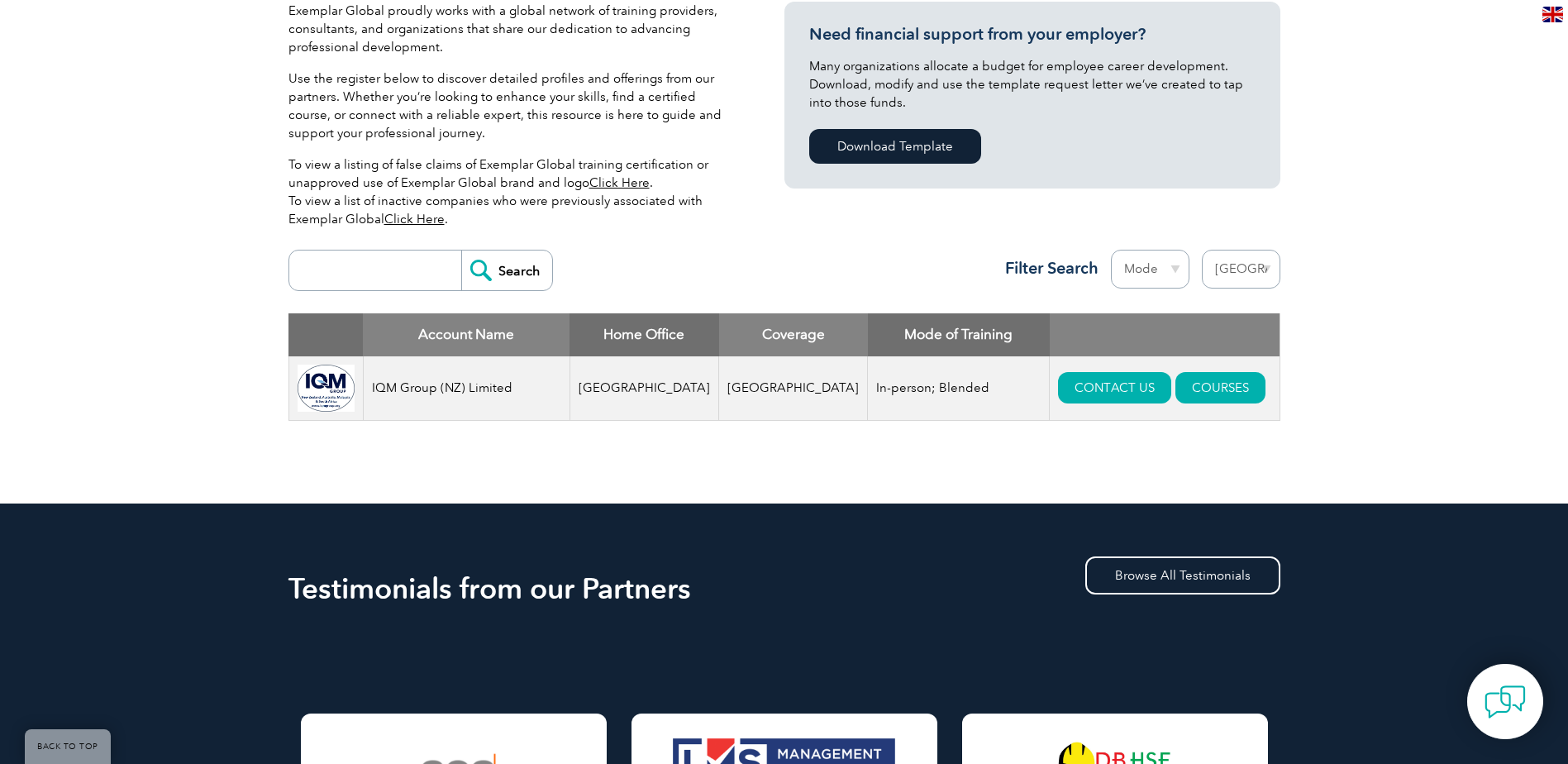
click at [1271, 284] on select "Region [GEOGRAPHIC_DATA] [GEOGRAPHIC_DATA] [GEOGRAPHIC_DATA] [GEOGRAPHIC_DATA] …" at bounding box center [1240, 270] width 78 height 39
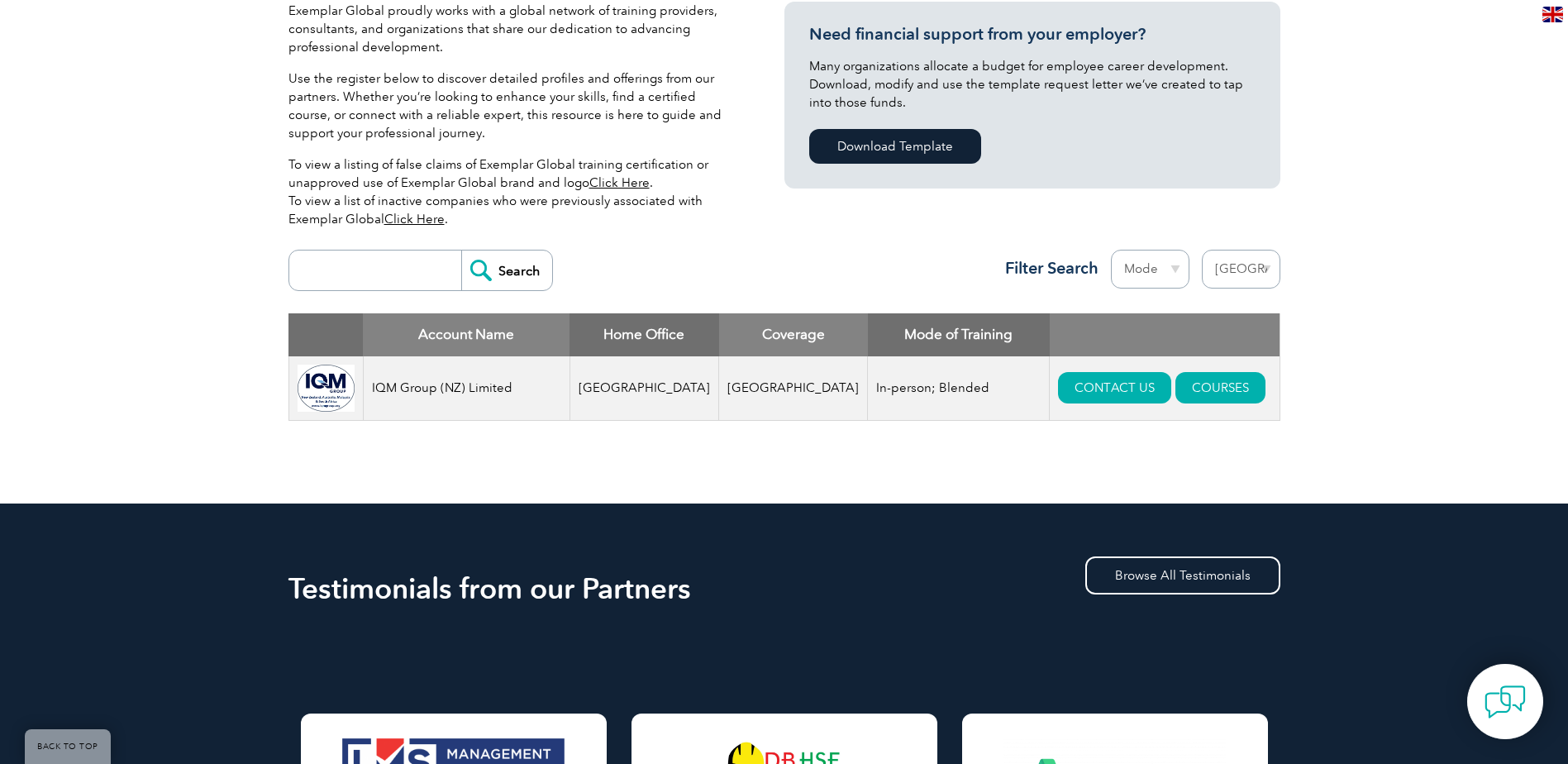
select select "[GEOGRAPHIC_DATA]"
click at [1202, 250] on select "Region [GEOGRAPHIC_DATA] [GEOGRAPHIC_DATA] [GEOGRAPHIC_DATA] [GEOGRAPHIC_DATA] …" at bounding box center [1240, 270] width 78 height 39
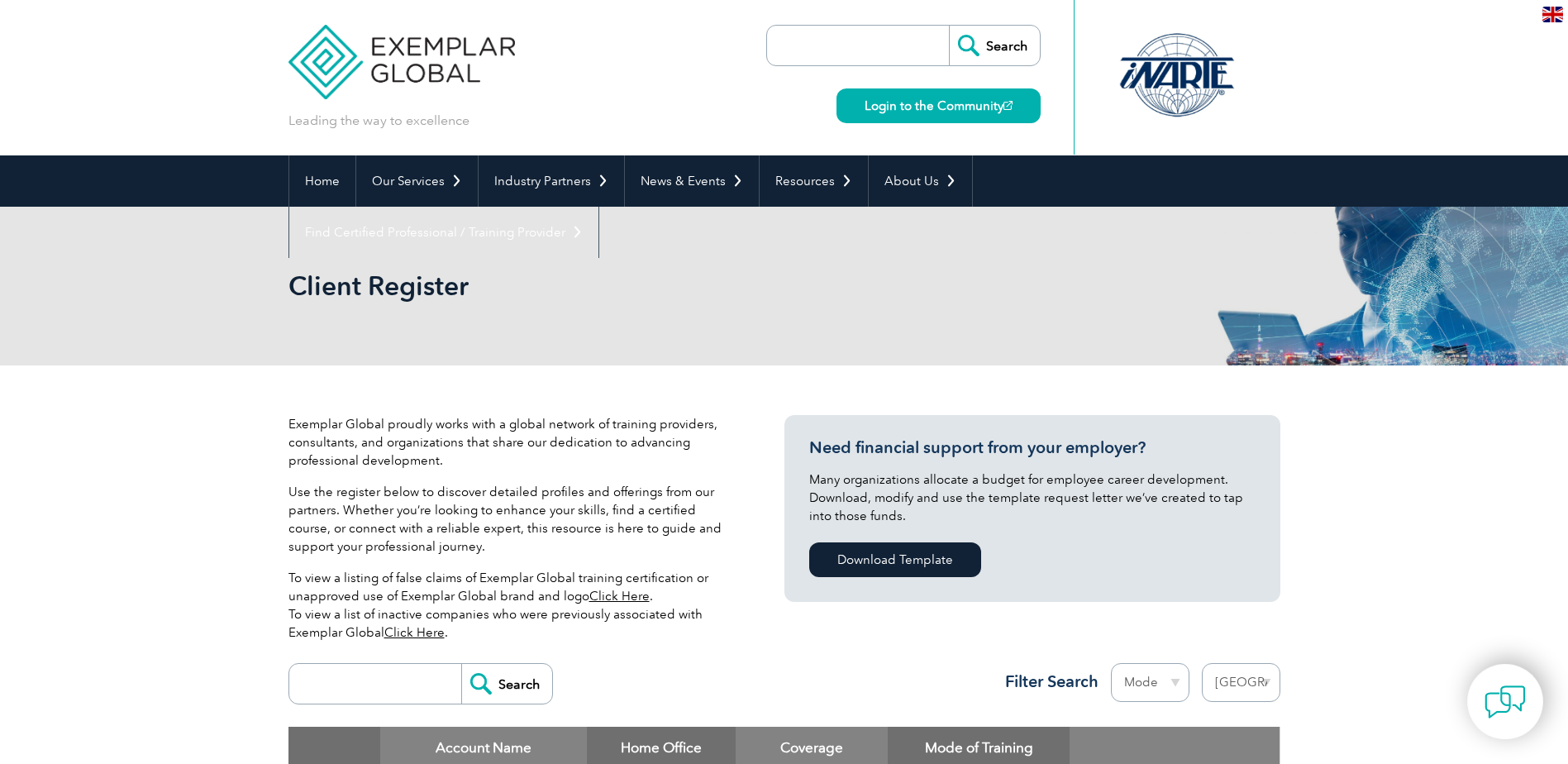
select select "[GEOGRAPHIC_DATA]"
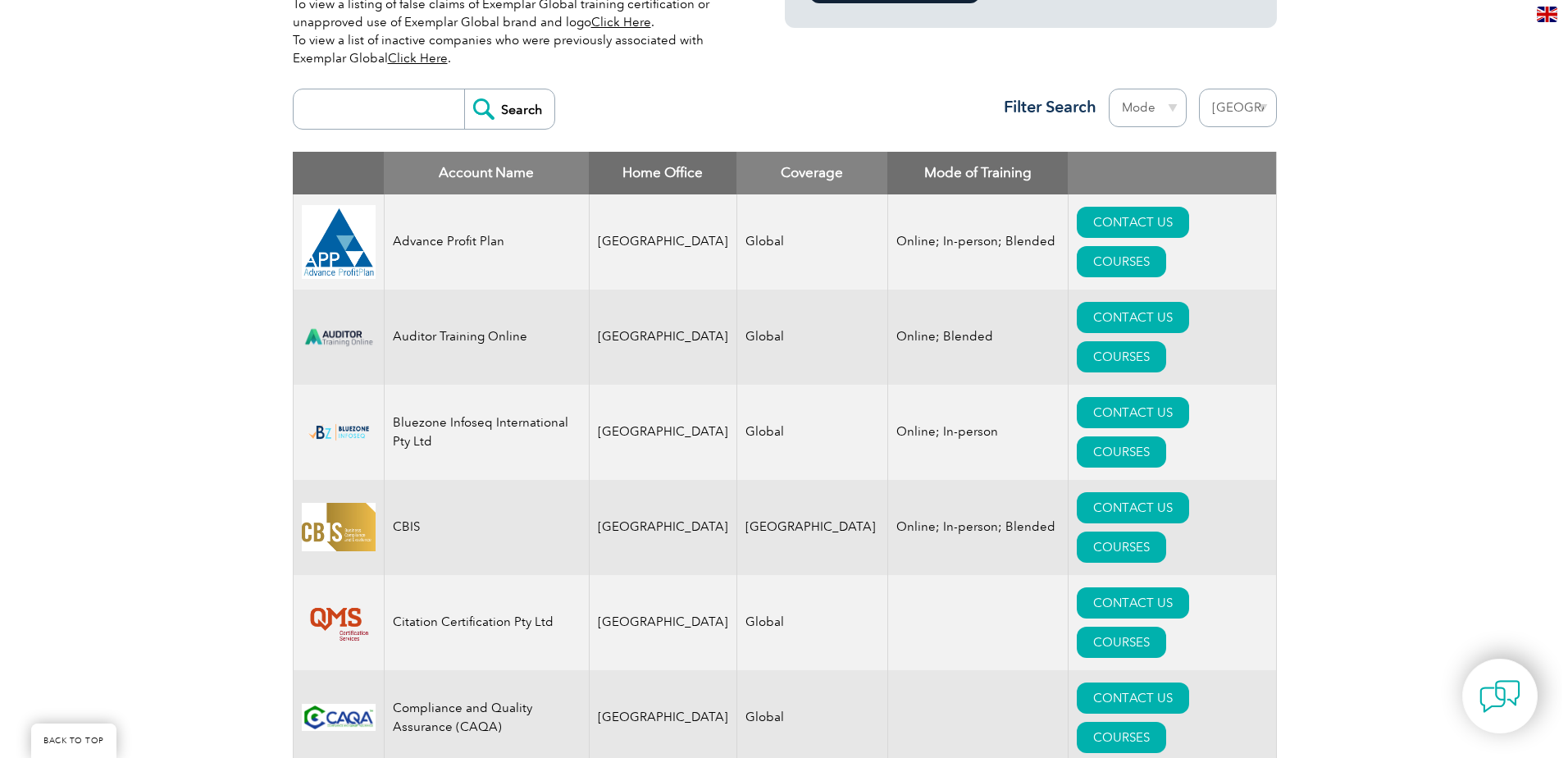
scroll to position [574, 0]
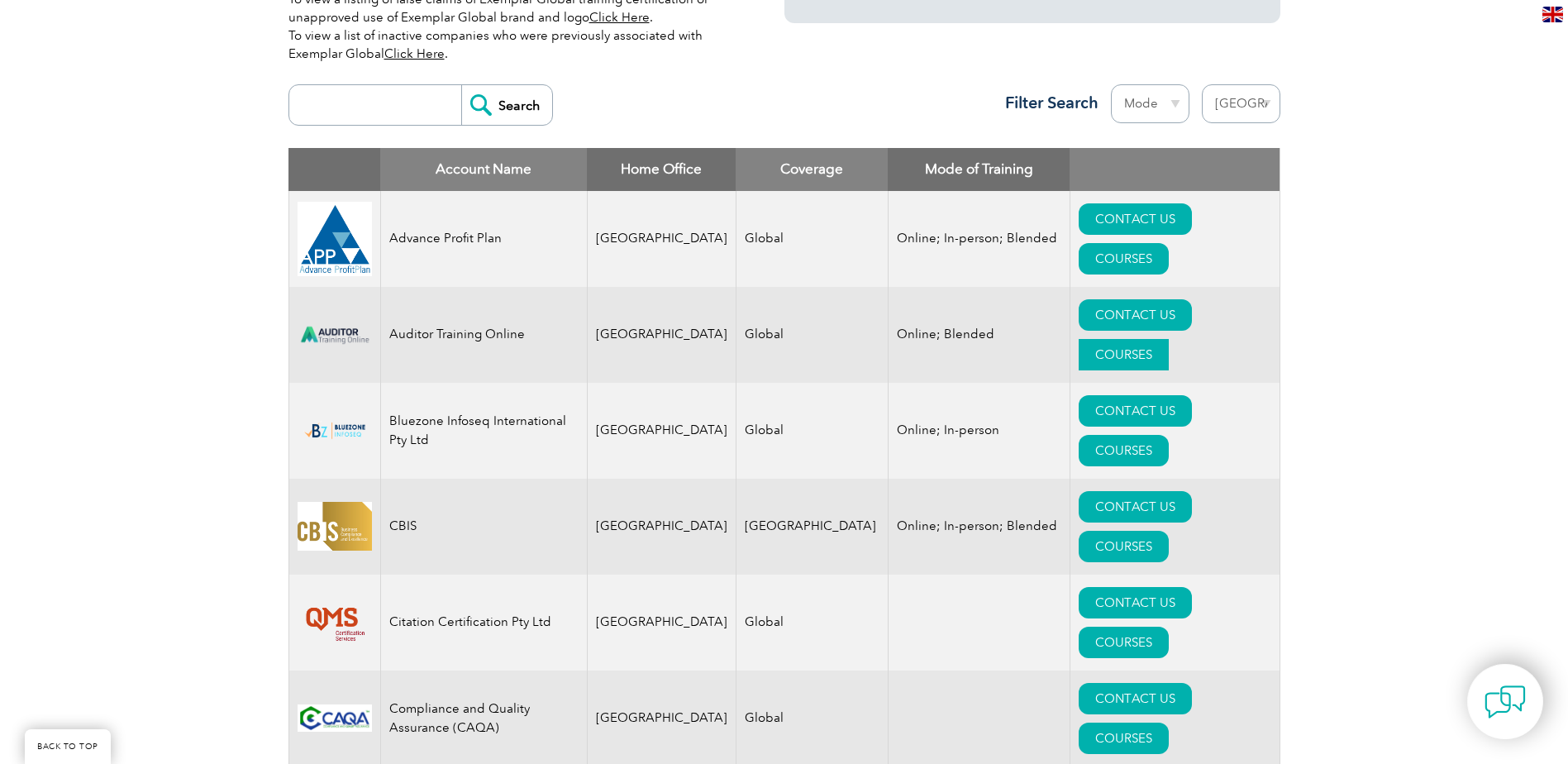
click at [1169, 339] on link "COURSES" at bounding box center [1123, 355] width 90 height 31
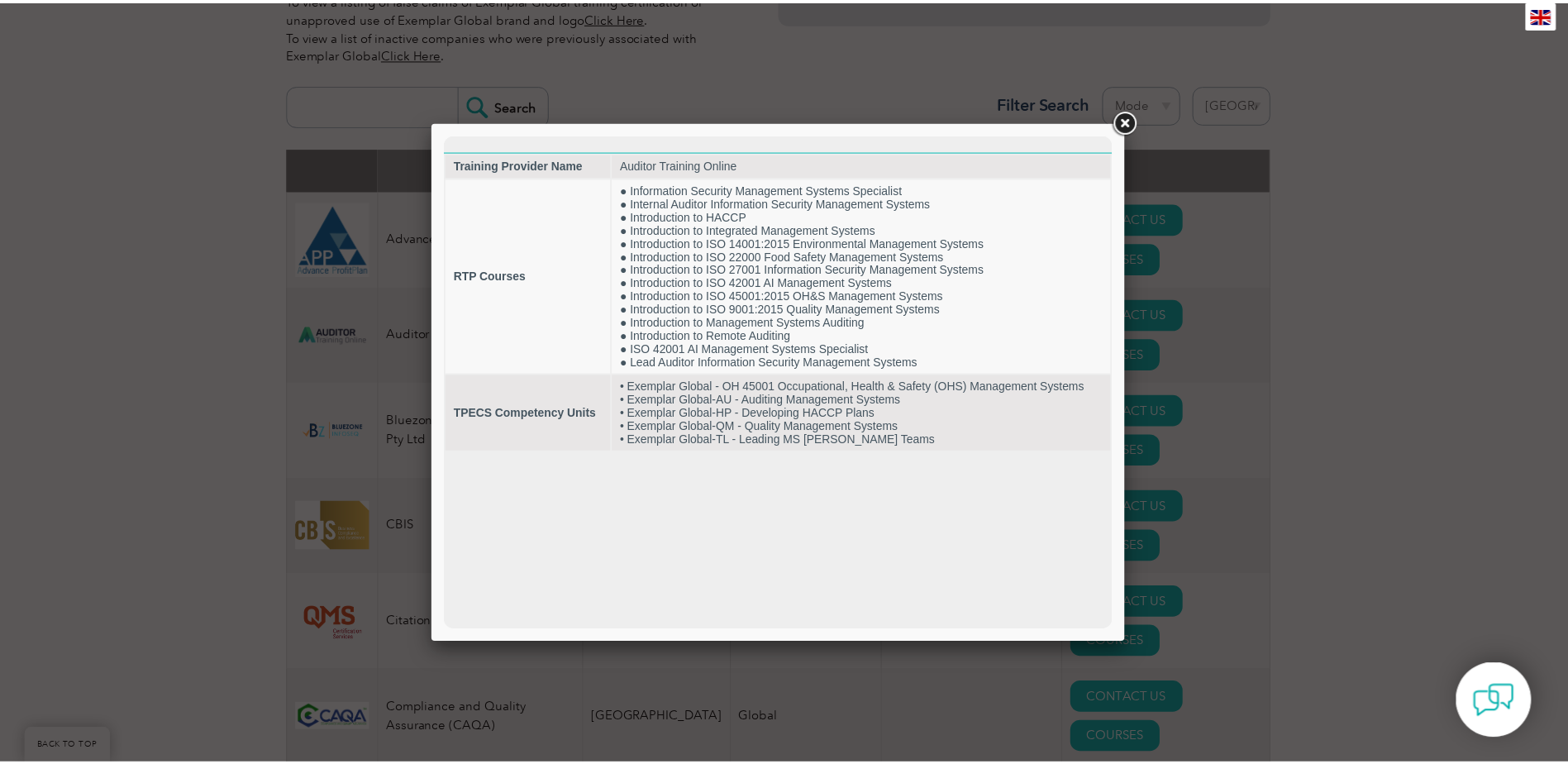
scroll to position [0, 0]
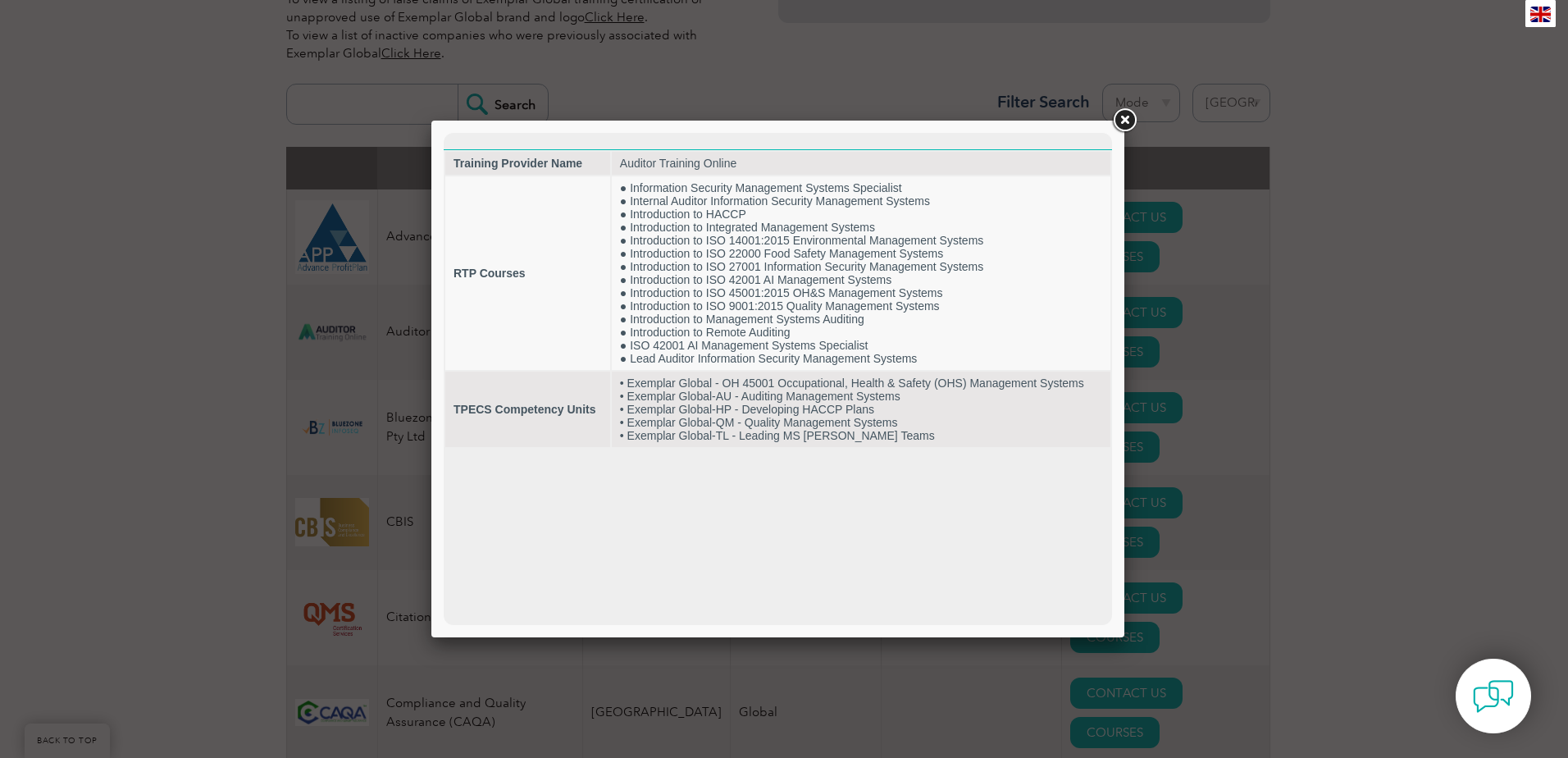
click at [1123, 126] on link at bounding box center [1124, 120] width 30 height 30
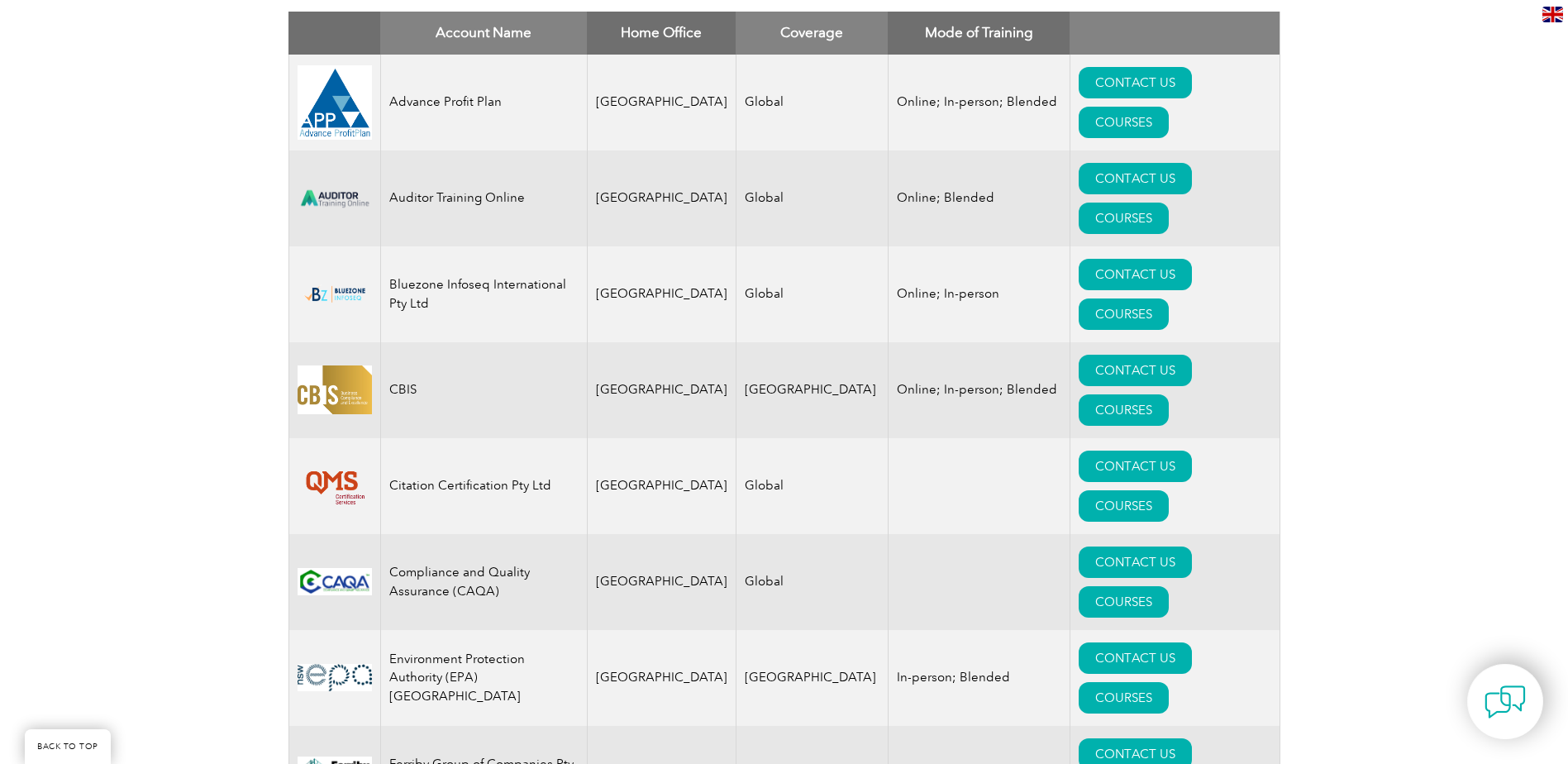
scroll to position [745, 0]
